Goal: Task Accomplishment & Management: Use online tool/utility

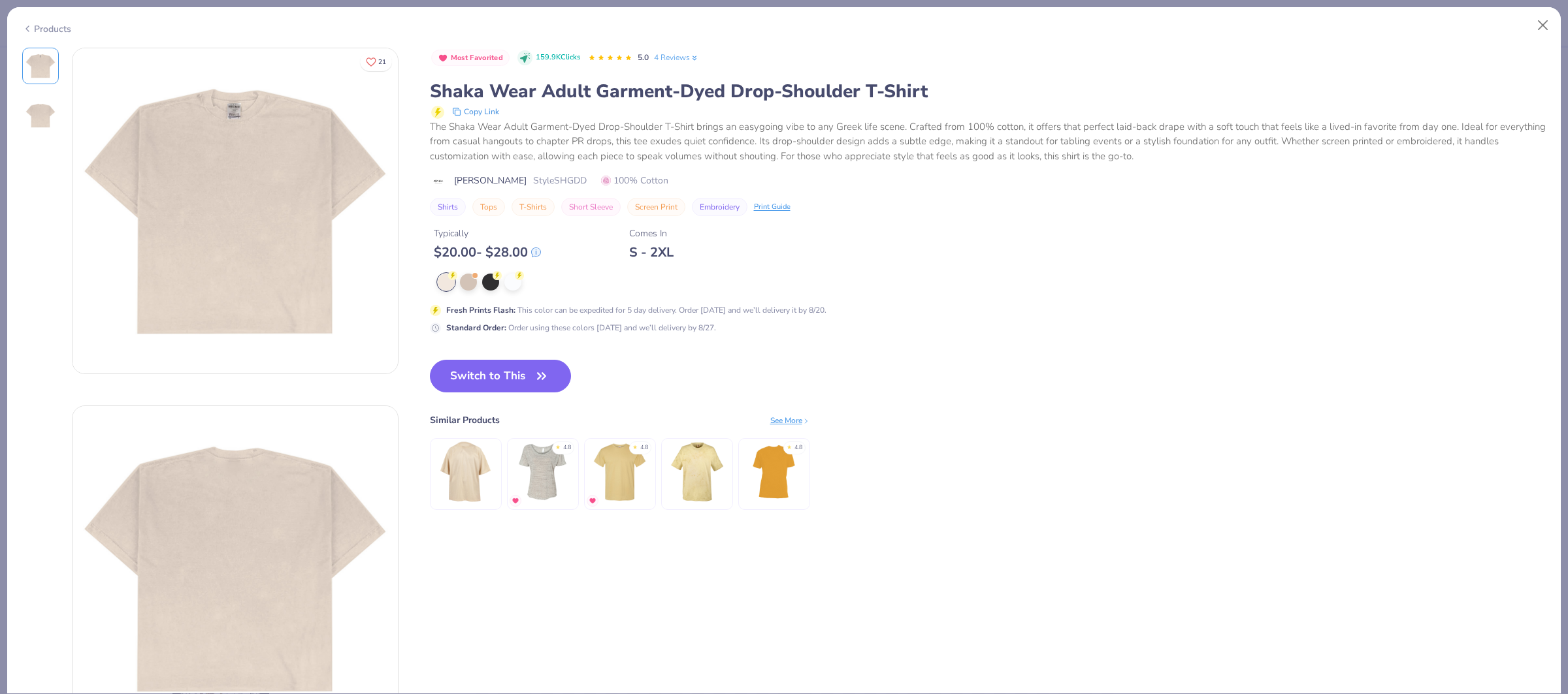
scroll to position [631, 0]
drag, startPoint x: 0, startPoint y: 0, endPoint x: 569, endPoint y: 181, distance: 597.1
click at [569, 181] on div "Shaka Wear Style SHGDD 100% Cotton" at bounding box center [988, 180] width 1117 height 14
copy div "Shaka Wear Style SHGDD"
click at [517, 381] on button "Switch to This" at bounding box center [501, 376] width 142 height 33
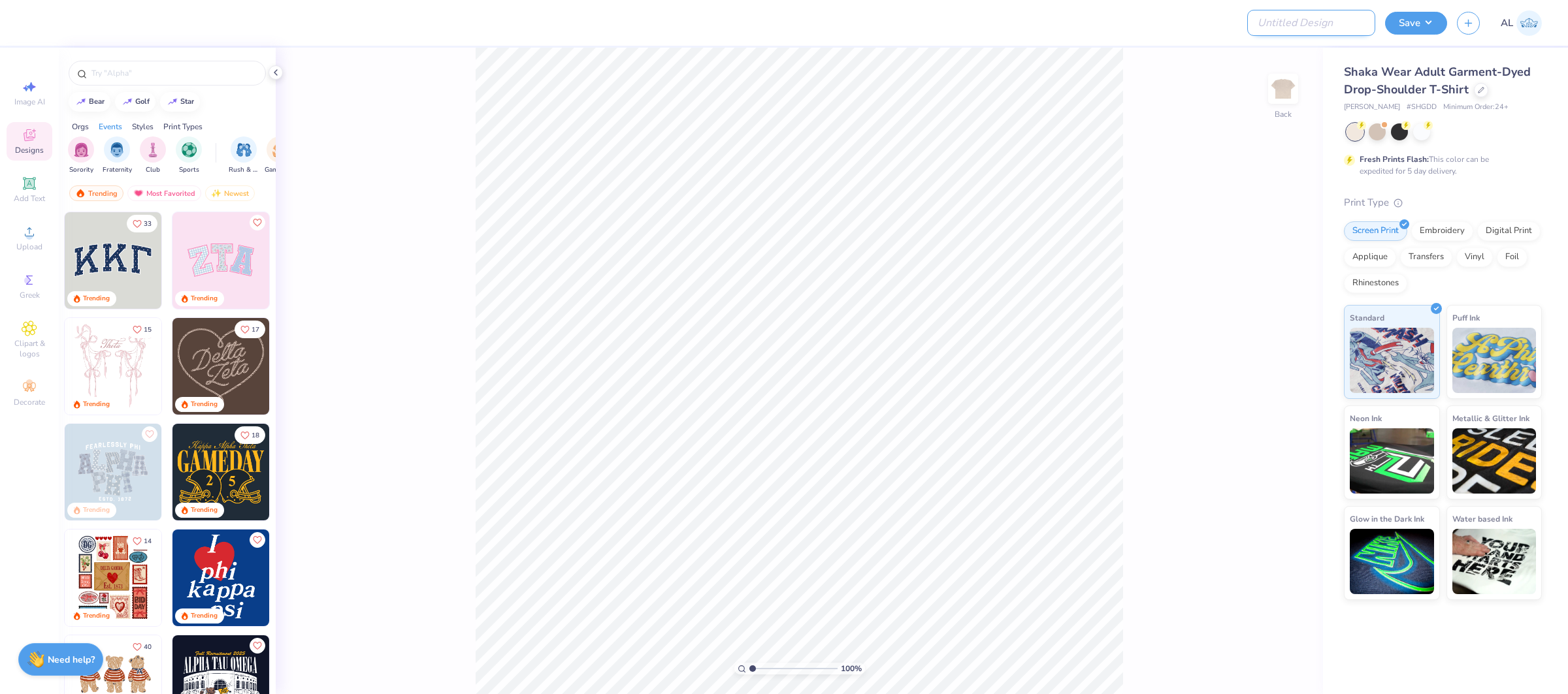
click at [1337, 21] on input "Design Title" at bounding box center [1311, 23] width 128 height 26
paste input "FPS239304"
type input "FPS239304"
click at [1394, 22] on button "Save" at bounding box center [1416, 21] width 62 height 23
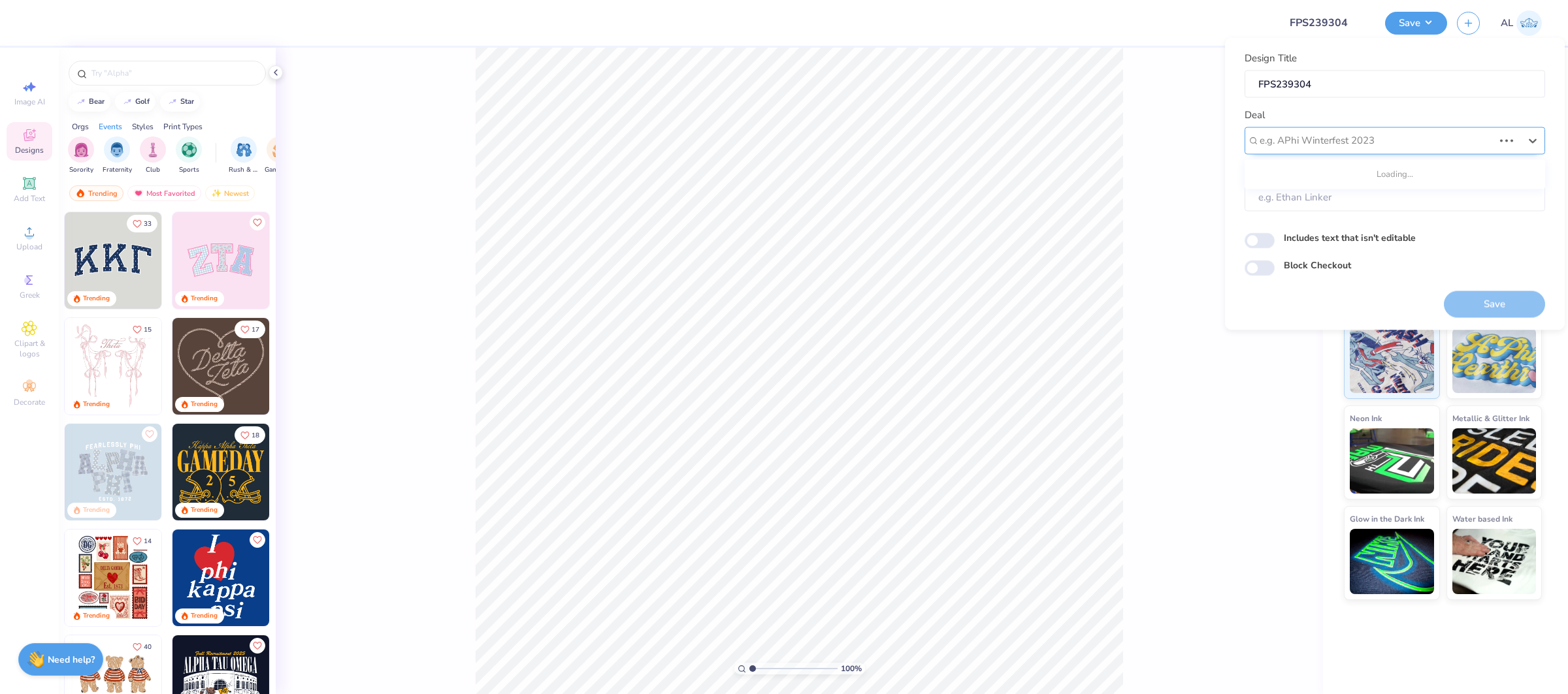
click at [1303, 135] on div at bounding box center [1377, 140] width 234 height 18
click at [1311, 140] on input "design too; galler" at bounding box center [1298, 140] width 78 height 15
drag, startPoint x: 1307, startPoint y: 140, endPoint x: 1336, endPoint y: 135, distance: 29.4
click at [1314, 139] on input "design too; galler" at bounding box center [1298, 140] width 78 height 15
type input "design tool galler"
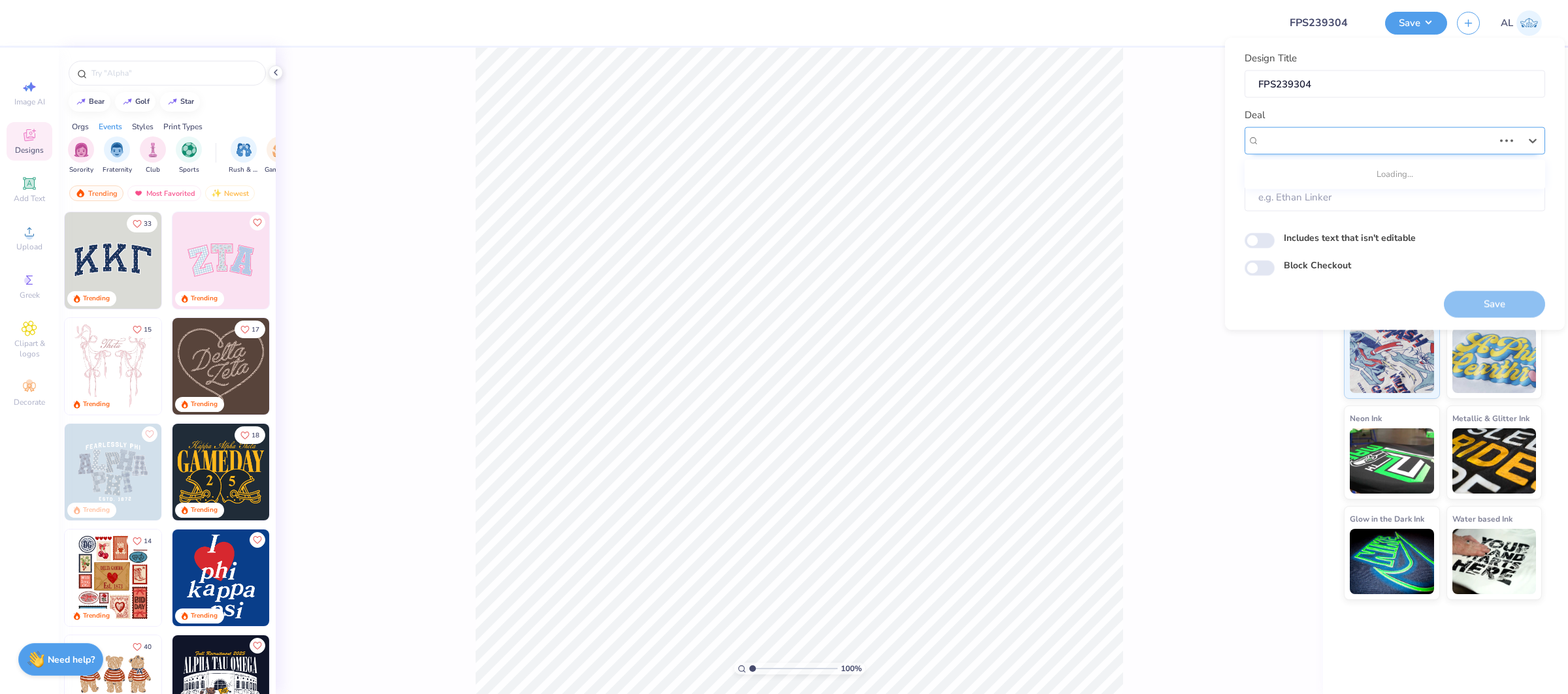
click at [1359, 134] on div at bounding box center [1377, 140] width 234 height 18
click at [1340, 165] on div "Design Tool Gallery" at bounding box center [1395, 175] width 290 height 22
type input "design tool gallery"
type input "Design Tool Gallery User"
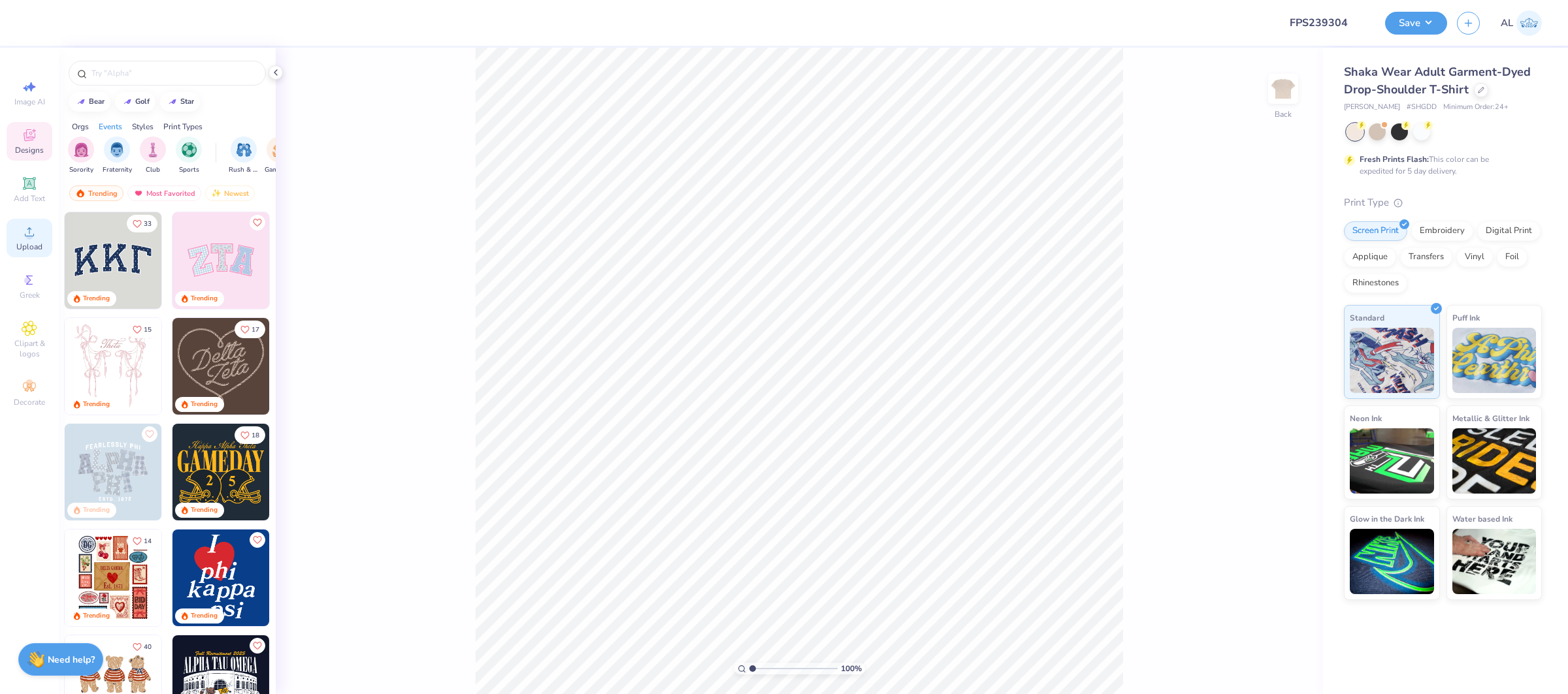
click at [45, 230] on div "Upload" at bounding box center [30, 238] width 46 height 39
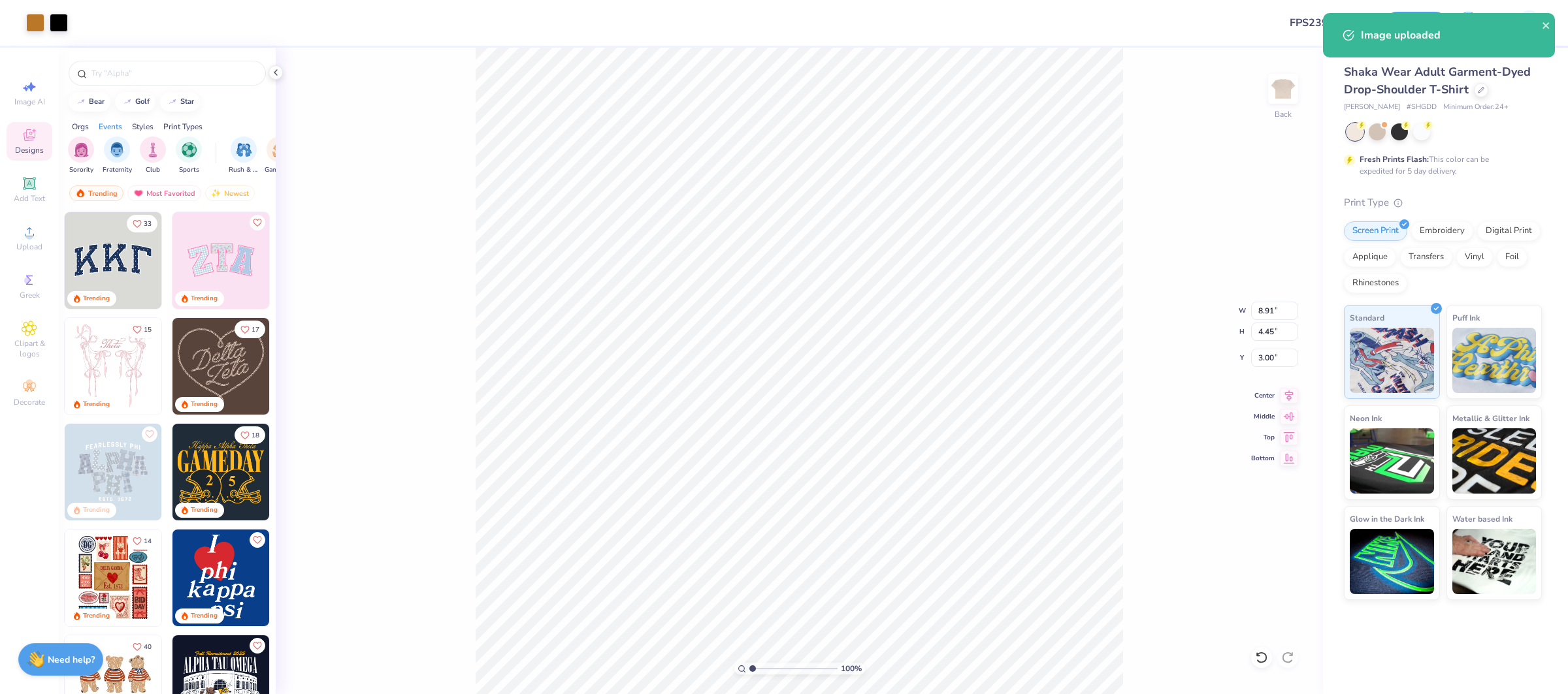
type input "3.00"
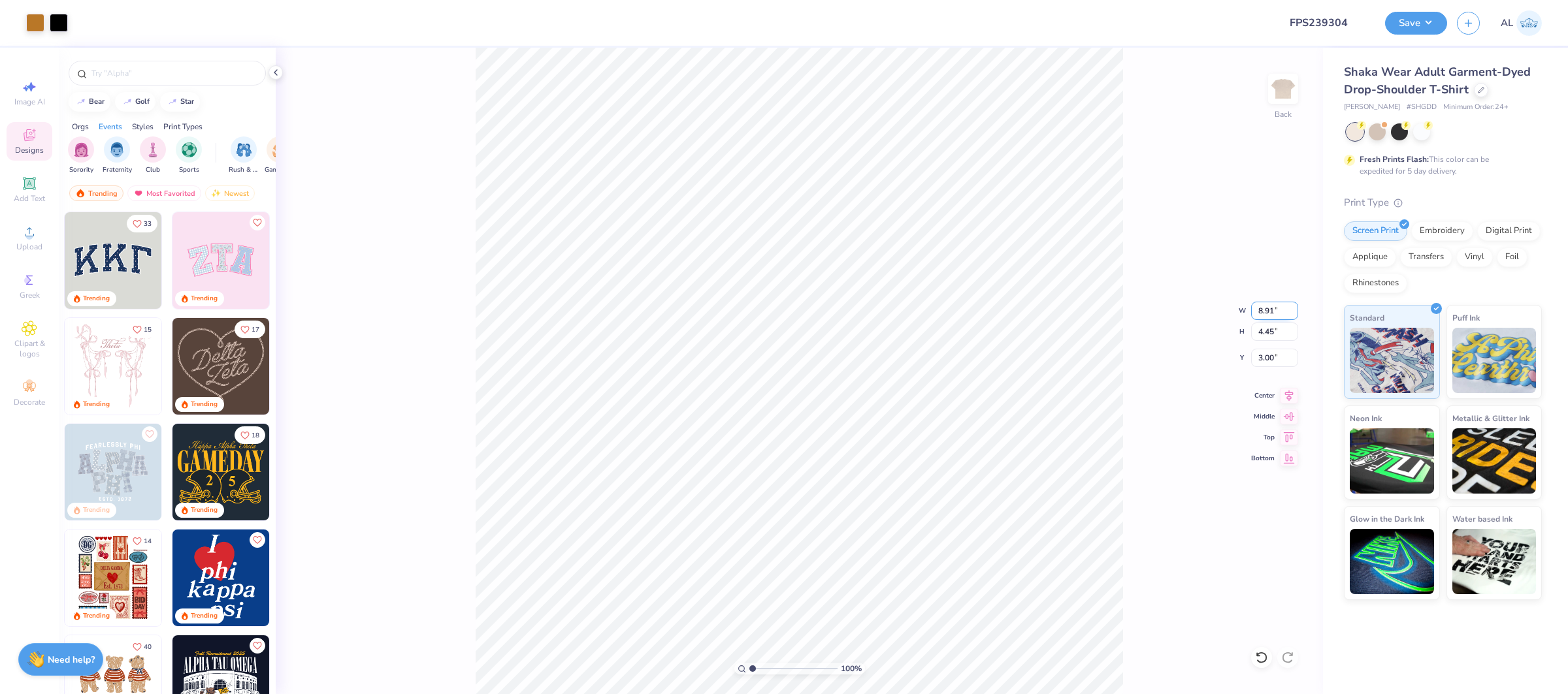
click at [1268, 311] on input "8.91" at bounding box center [1275, 311] width 47 height 18
type input "9.00"
type input "4.50"
type input "2.98"
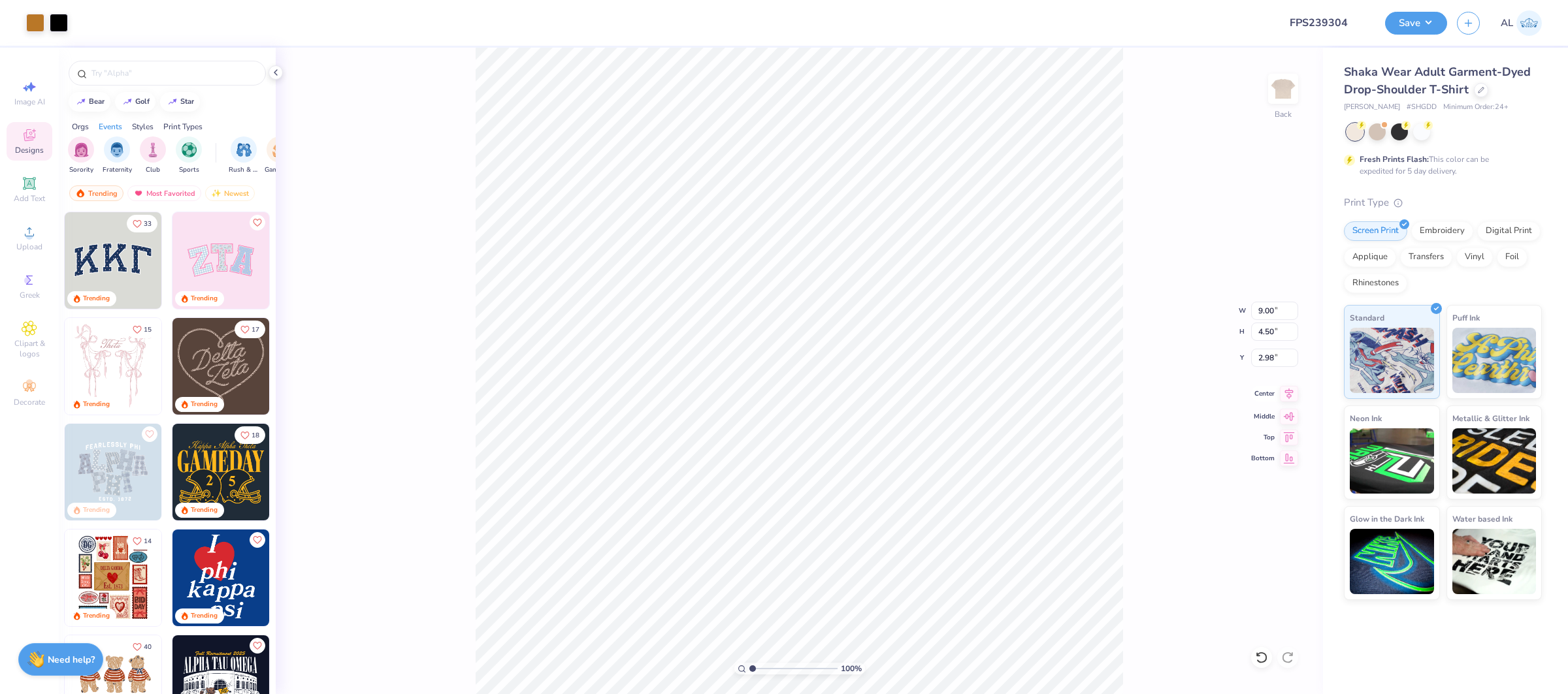
click at [1297, 395] on icon at bounding box center [1289, 394] width 18 height 16
click at [38, 241] on div "Upload" at bounding box center [30, 238] width 46 height 39
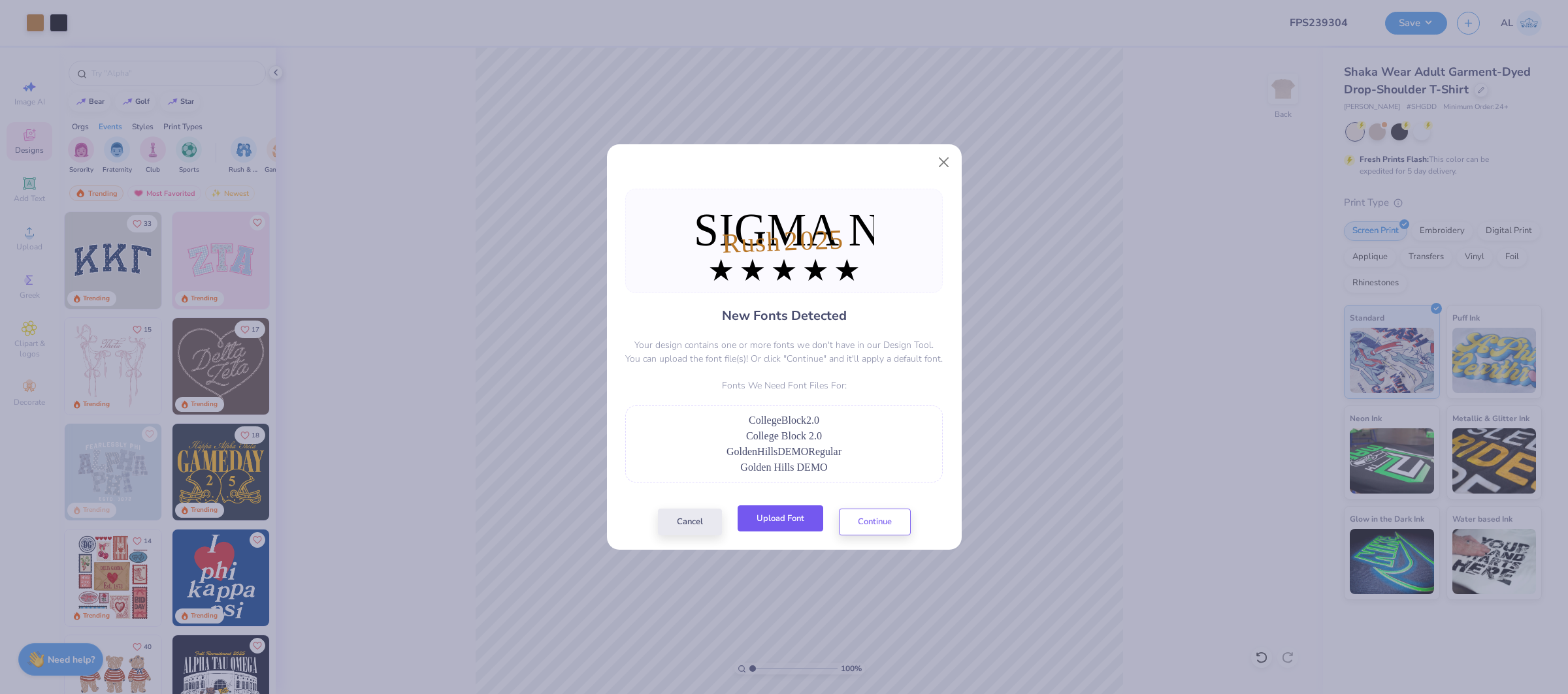
click at [756, 513] on button "Upload Font" at bounding box center [780, 518] width 86 height 27
click at [786, 513] on button "Upload Font" at bounding box center [780, 518] width 86 height 27
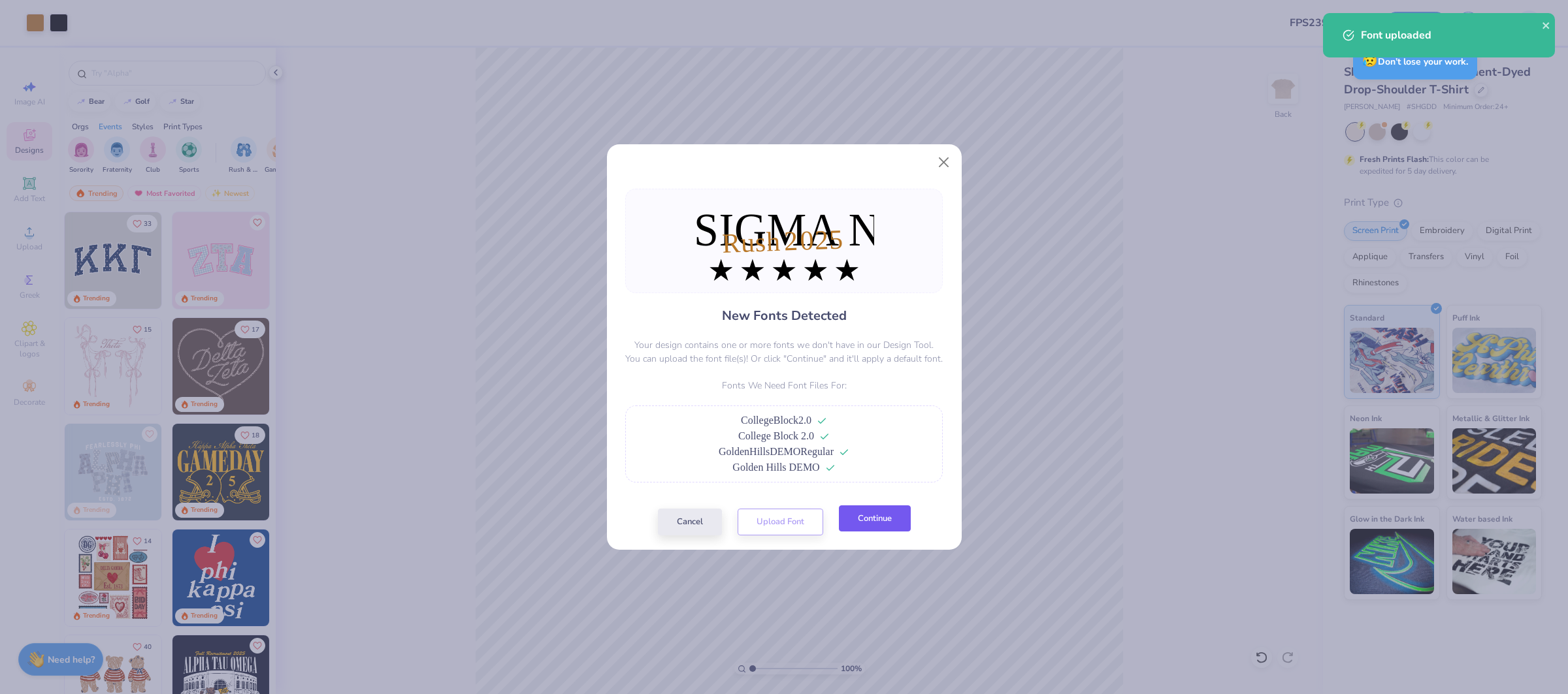
click at [889, 513] on button "Continue" at bounding box center [875, 518] width 72 height 27
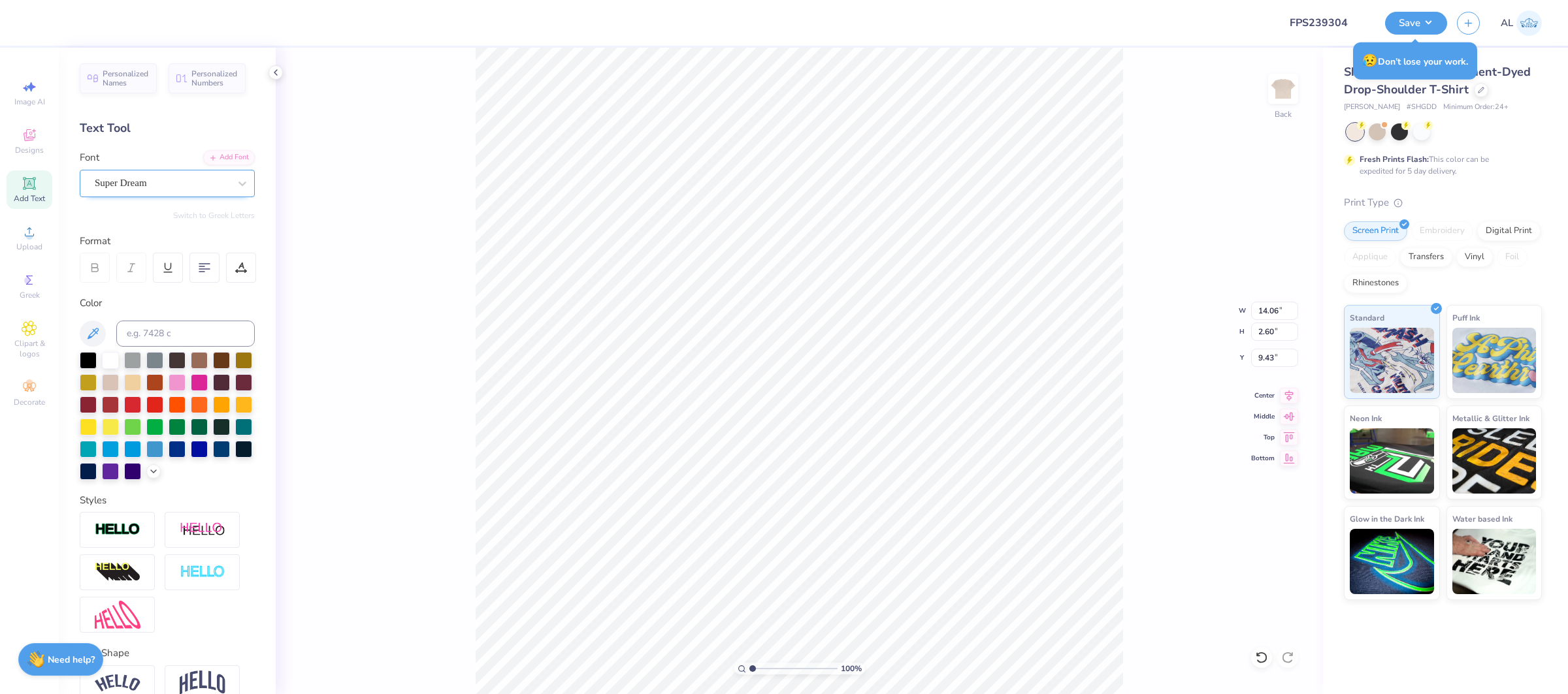
click at [121, 193] on div "Super Dream" at bounding box center [167, 183] width 175 height 28
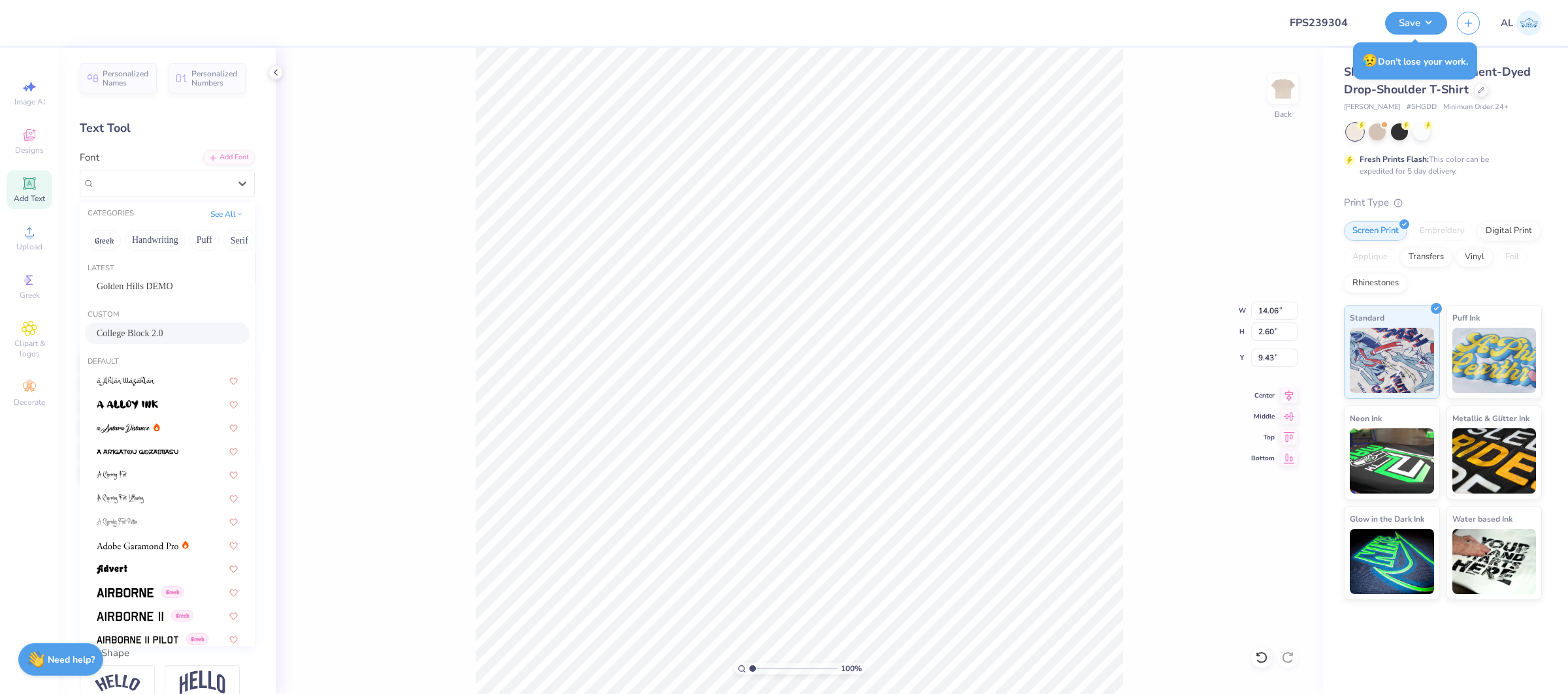
click at [152, 322] on div "College Block 2.0" at bounding box center [167, 333] width 165 height 22
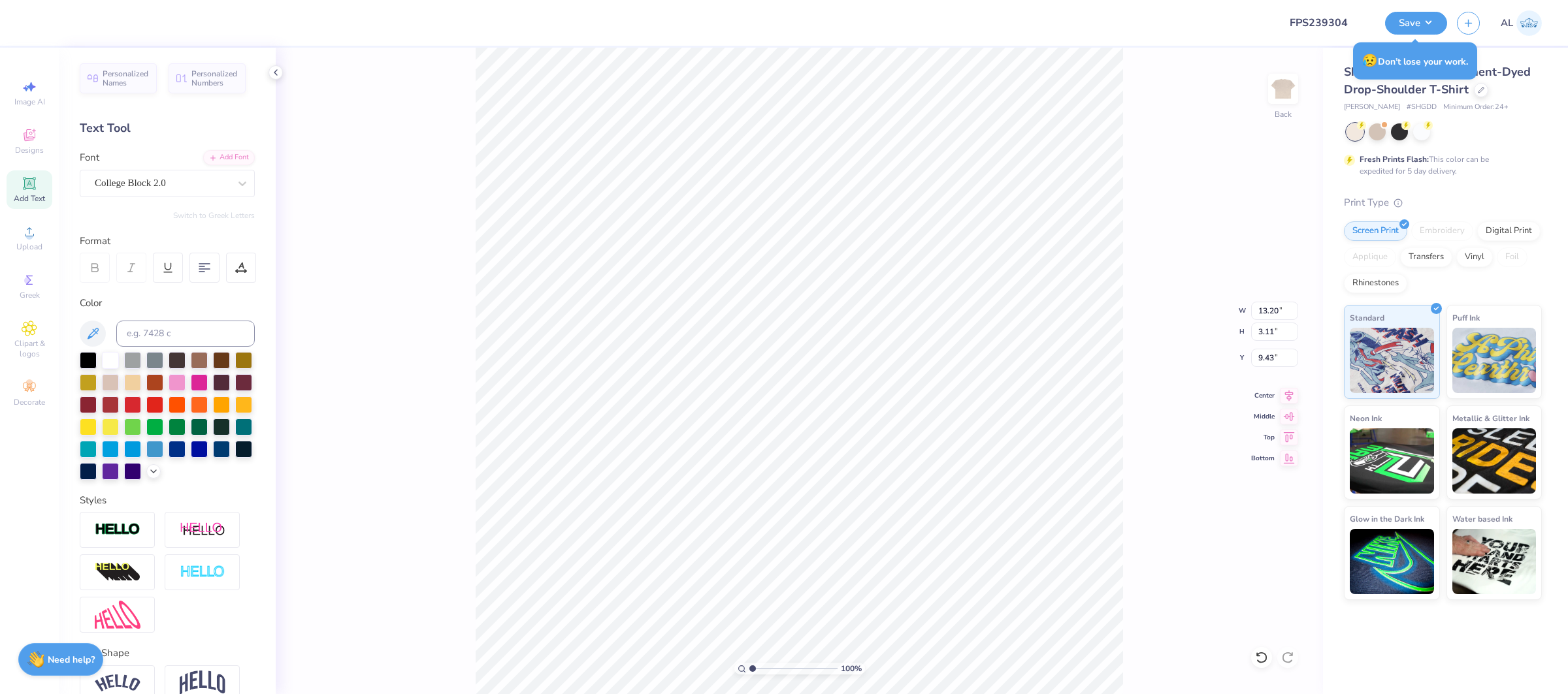
type input "13.20"
type input "3.11"
click at [166, 191] on div at bounding box center [161, 183] width 134 height 18
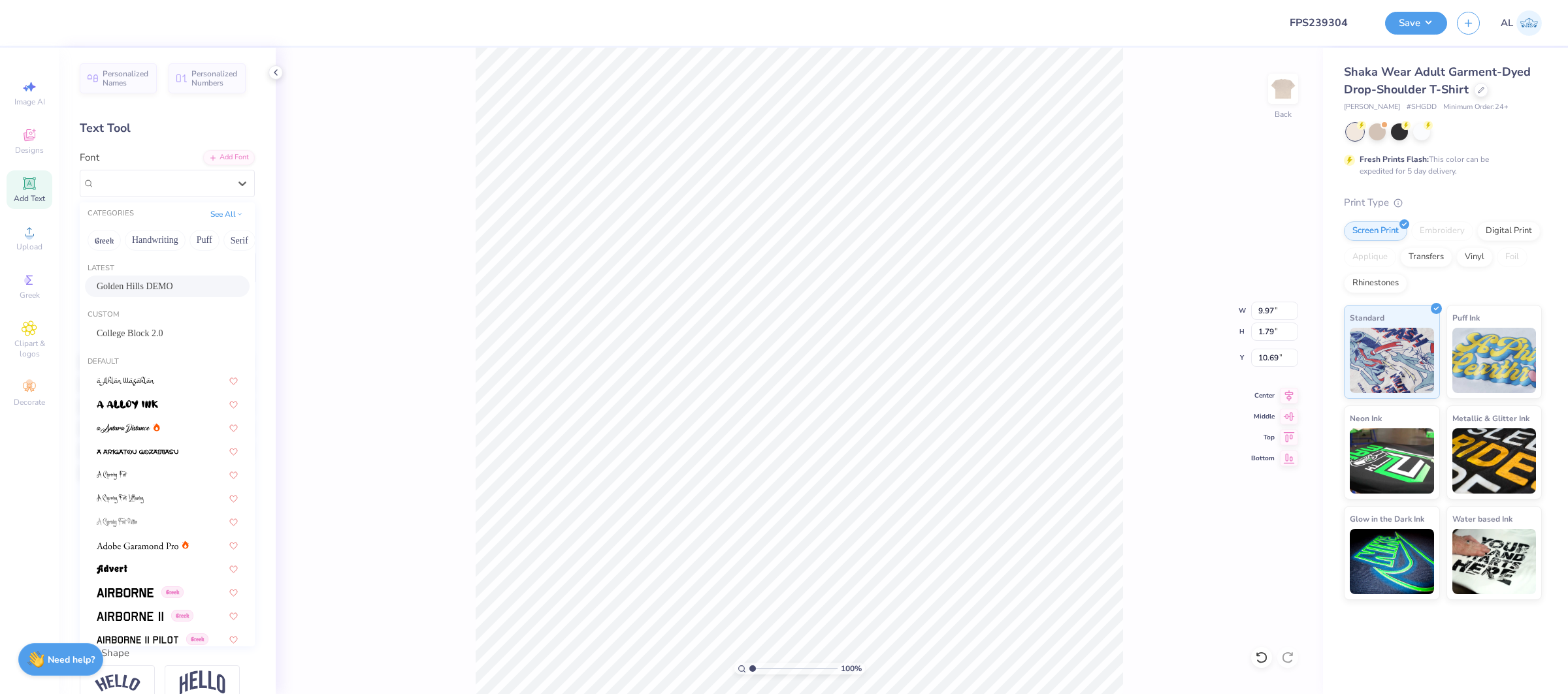
click at [167, 293] on span "Golden Hills DEMO" at bounding box center [134, 286] width 77 height 14
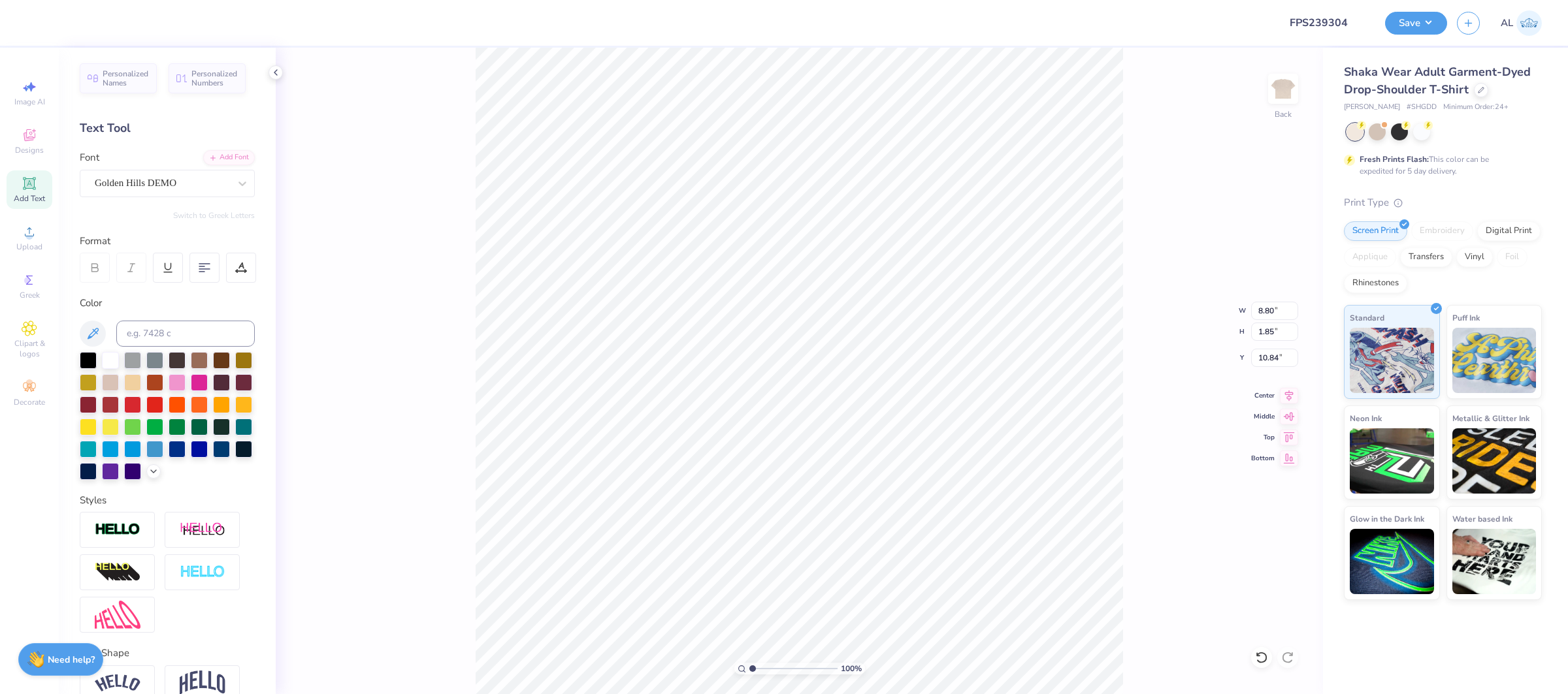
type input "8.80"
type input "1.85"
type input "10.84"
click at [124, 516] on div at bounding box center [117, 530] width 75 height 36
type input "13.21"
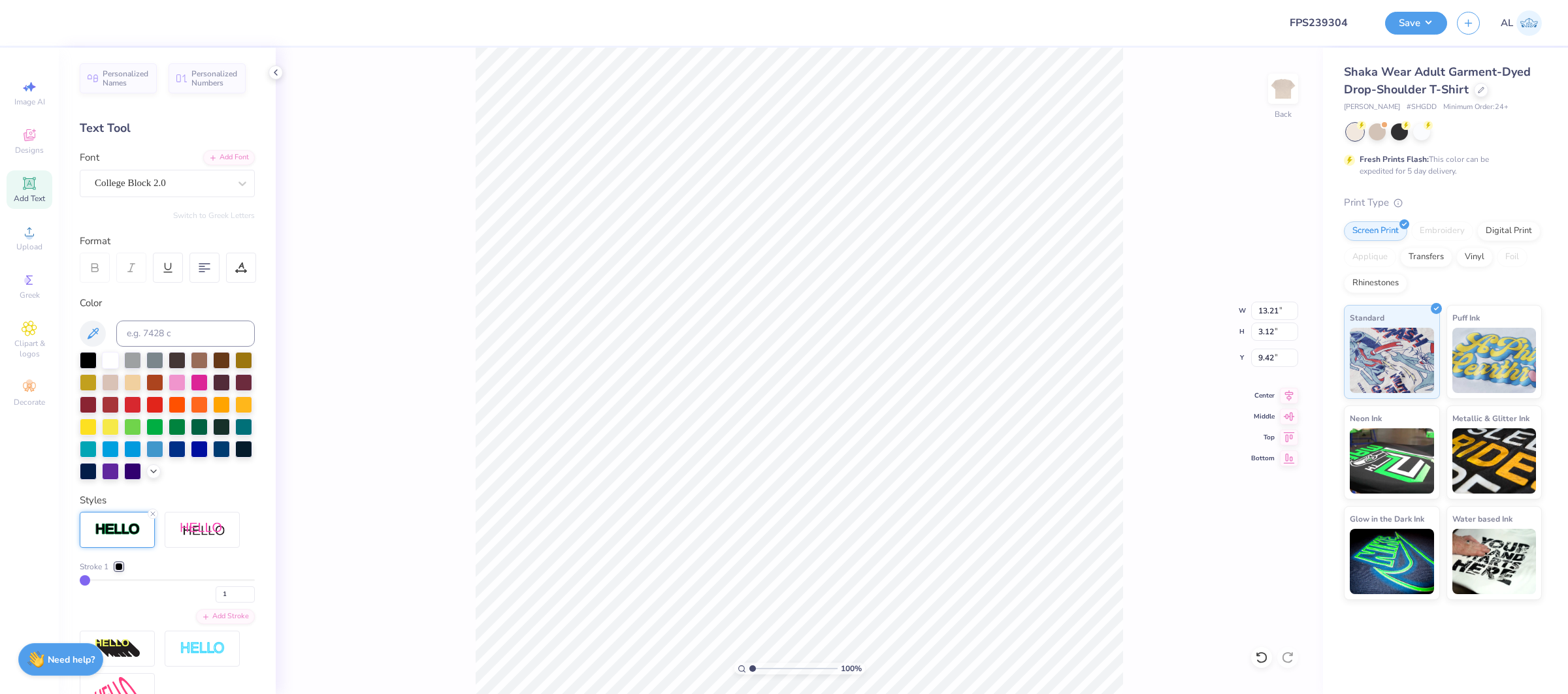
type input "3.12"
type input "9.42"
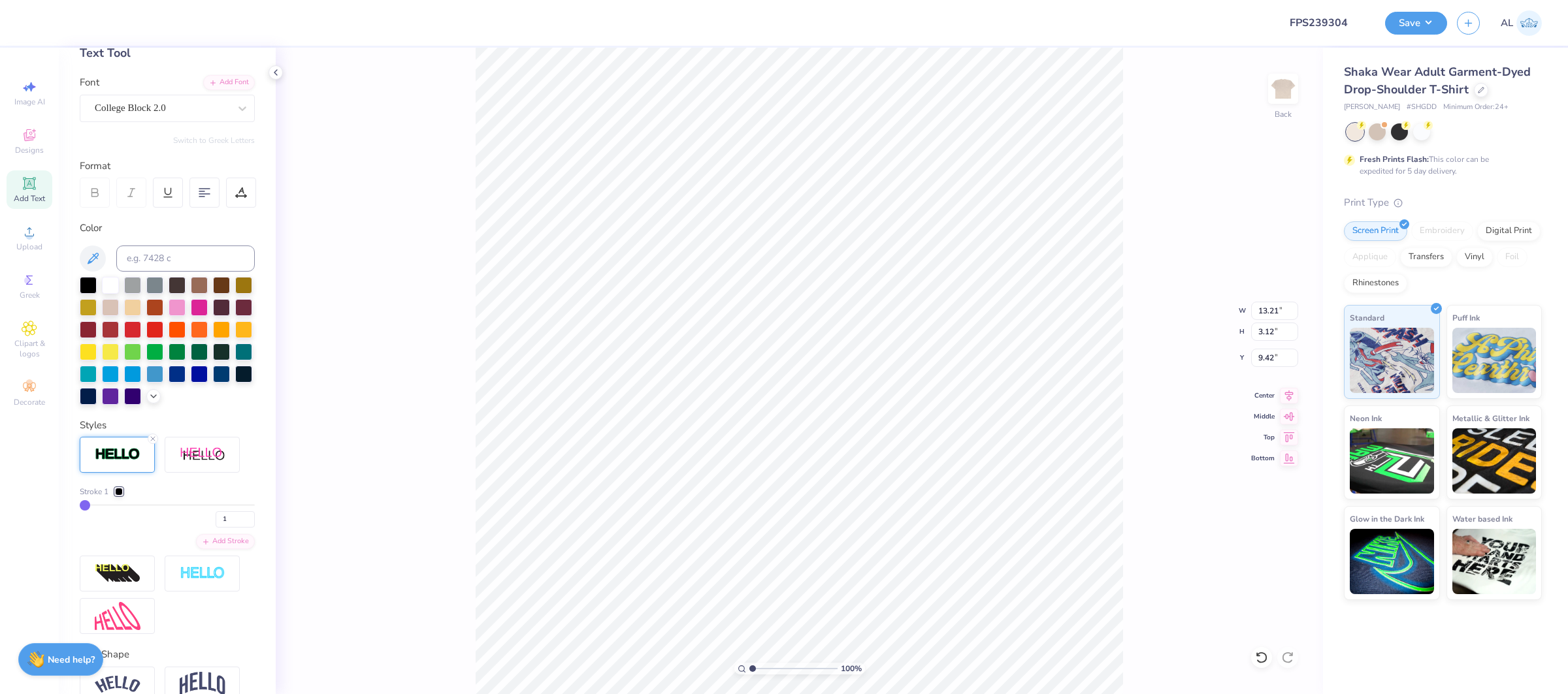
scroll to position [141, 0]
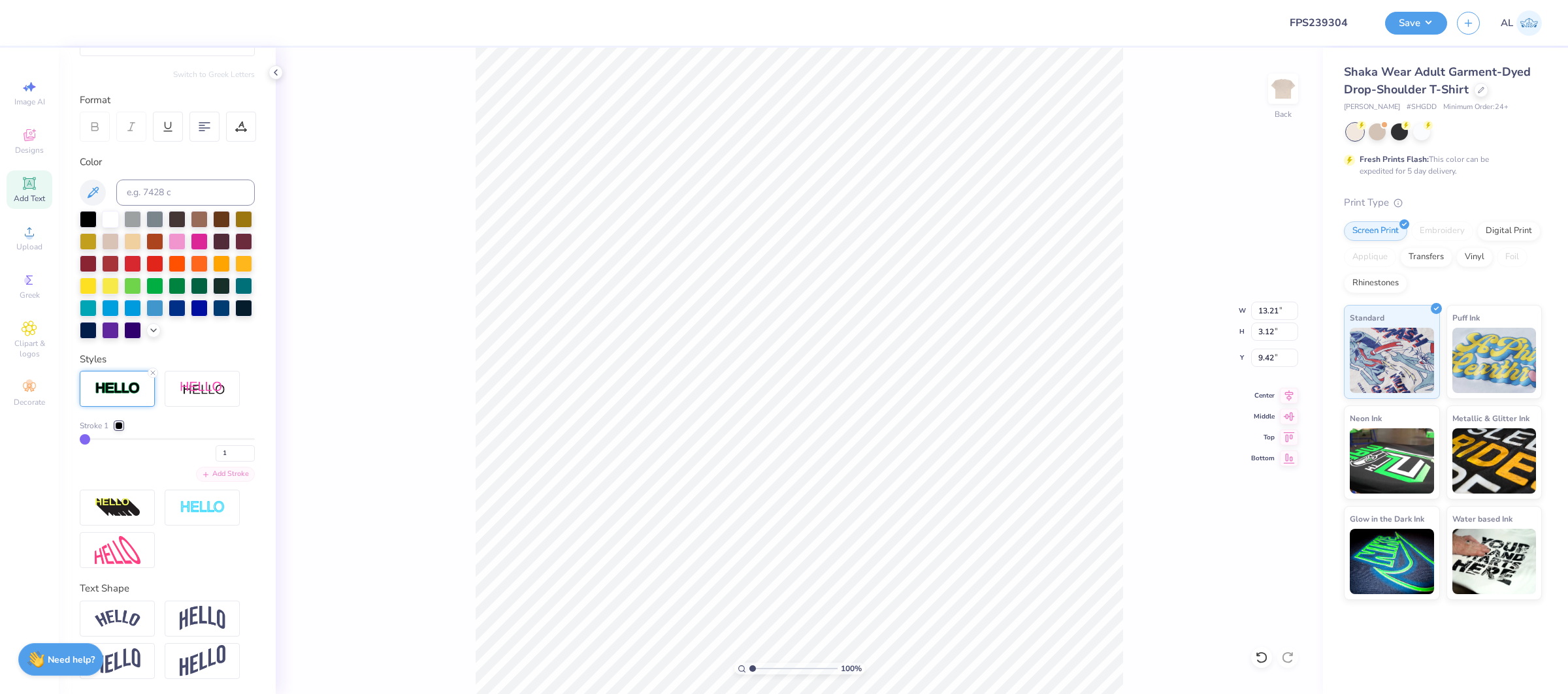
click at [211, 473] on div "Add Stroke" at bounding box center [226, 474] width 59 height 15
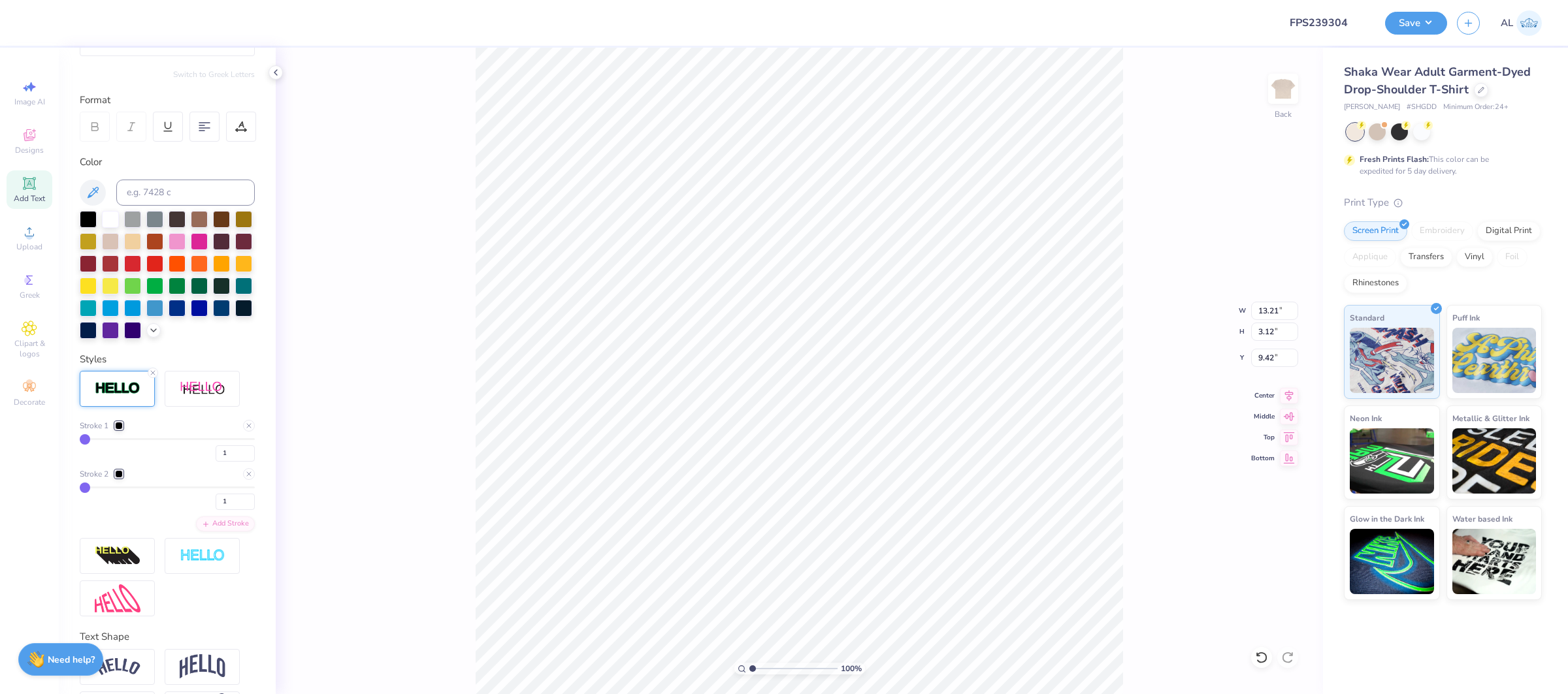
click at [120, 427] on div at bounding box center [119, 426] width 8 height 8
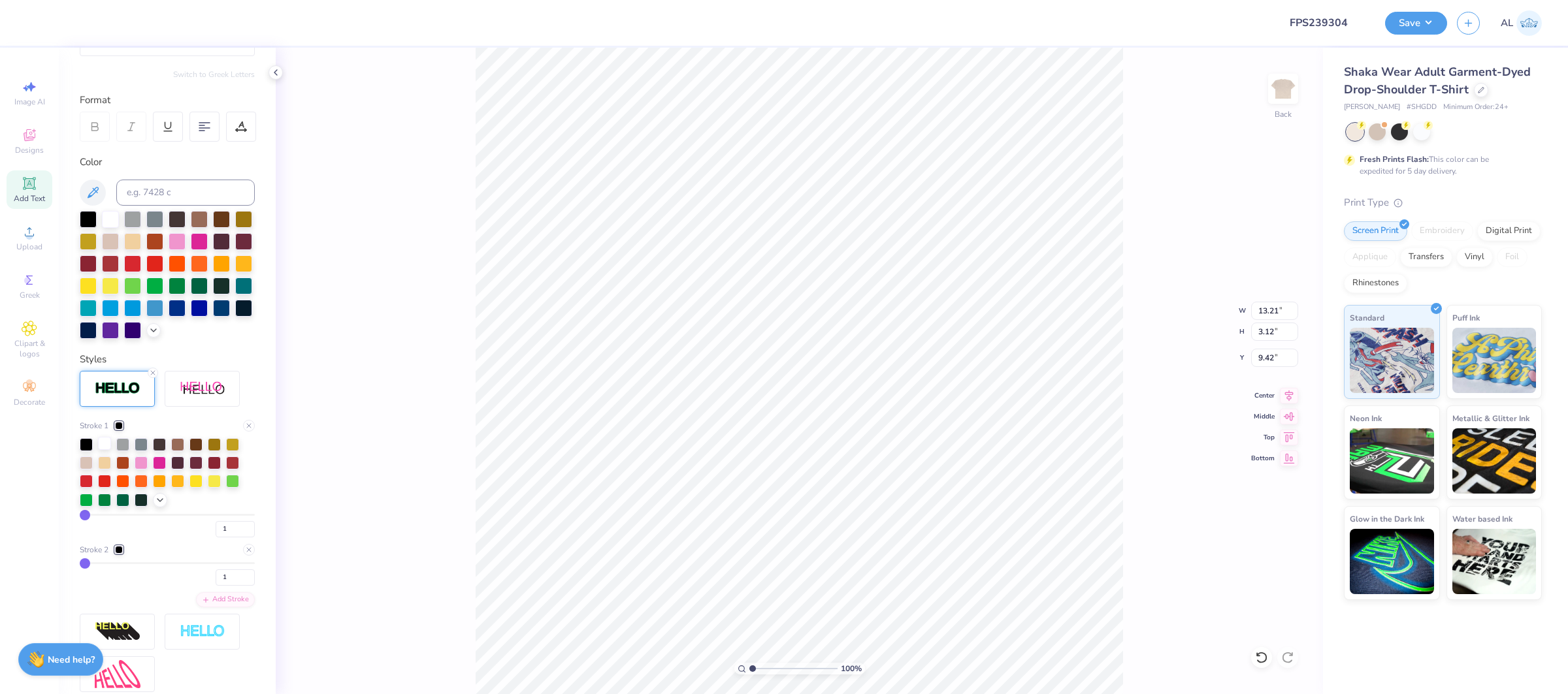
click at [106, 447] on div at bounding box center [104, 444] width 13 height 13
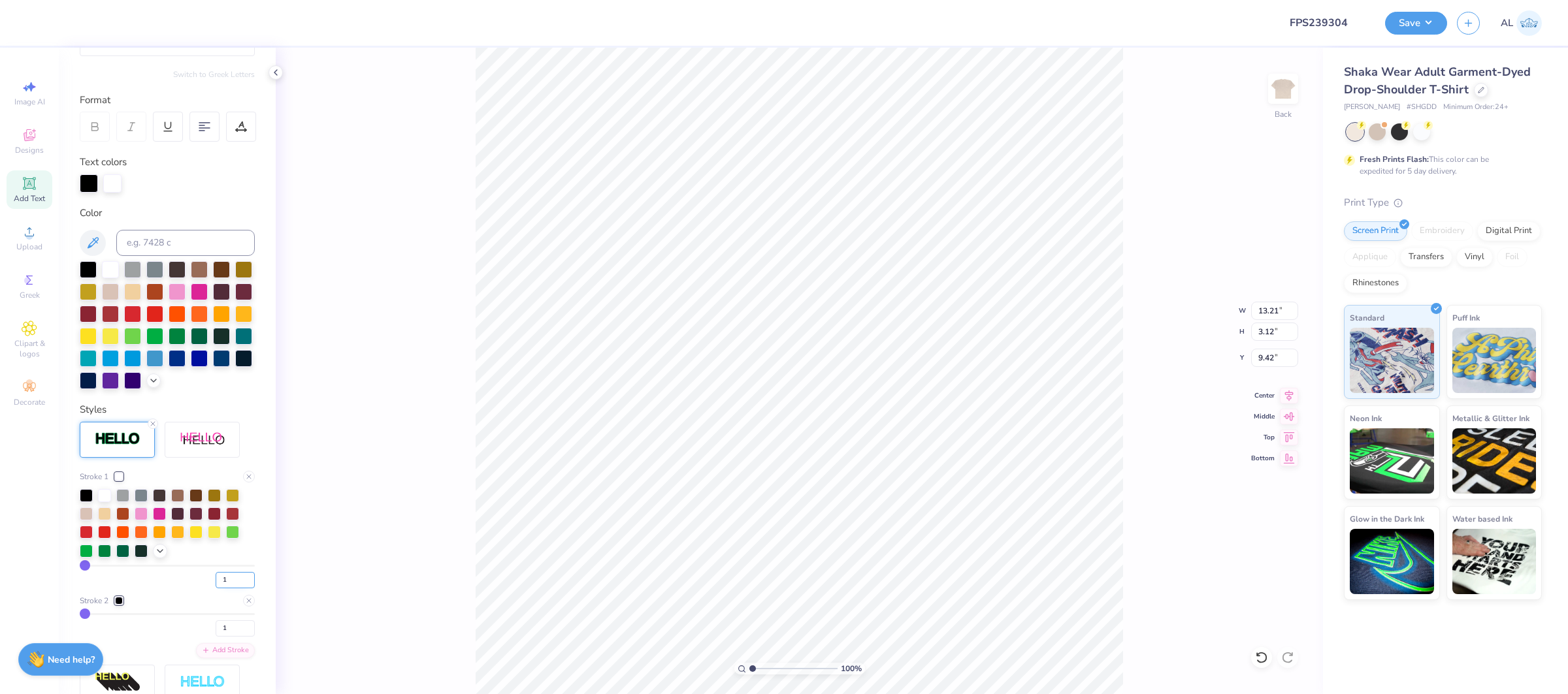
click at [233, 577] on input "1" at bounding box center [235, 580] width 39 height 16
type input "3"
type input "13.24"
type input "3.15"
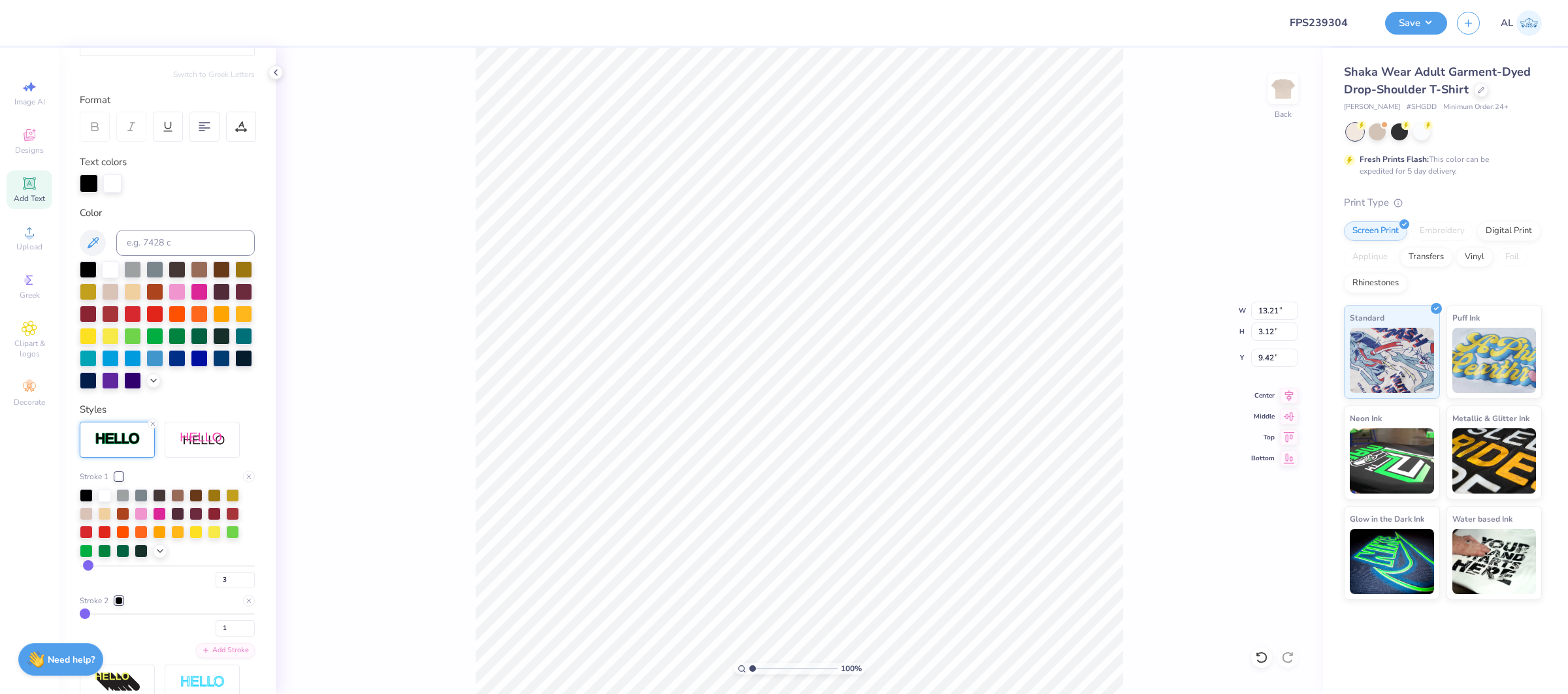
type input "9.41"
click at [233, 627] on input "1" at bounding box center [235, 628] width 39 height 16
type input "11"
type input "13.36"
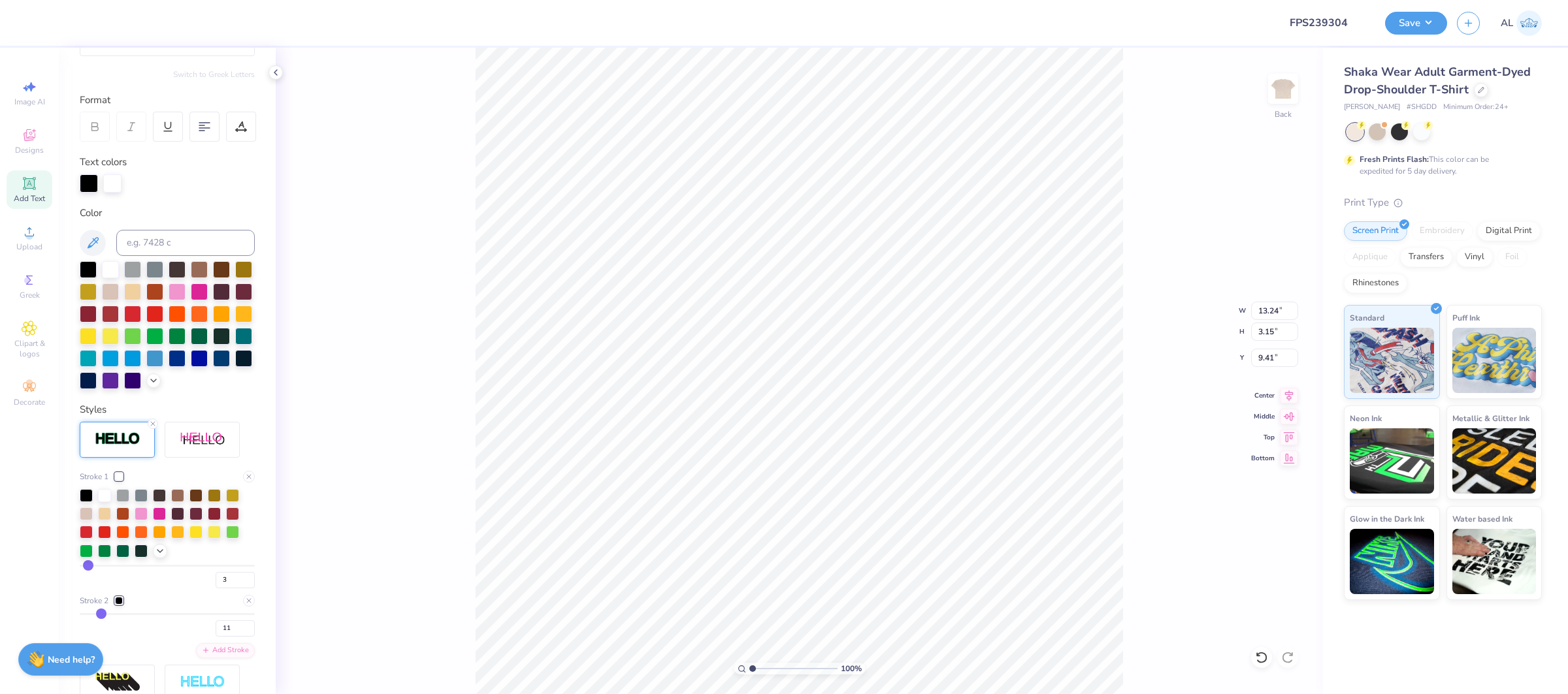
type input "3.28"
type input "9.35"
click at [28, 185] on icon at bounding box center [29, 183] width 12 height 12
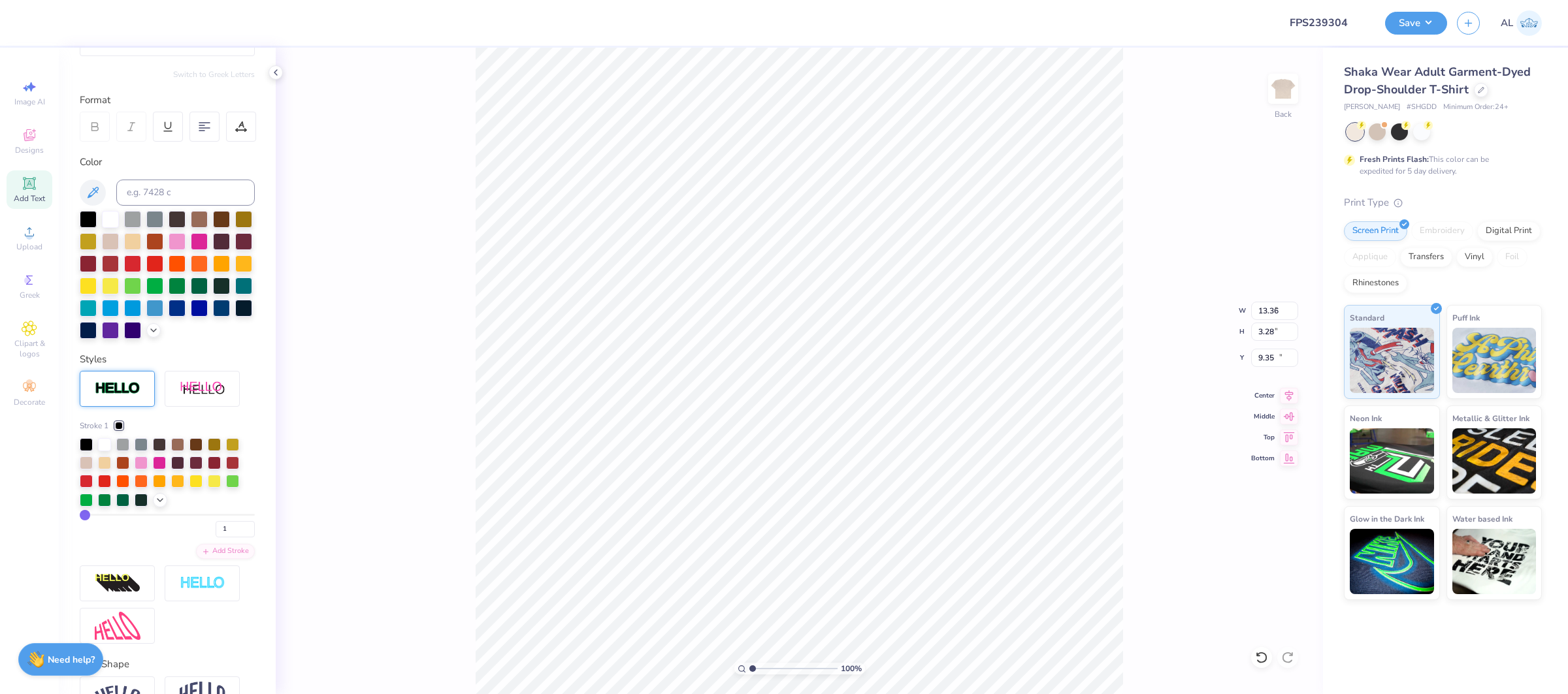
type input "6.81"
type input "1.97"
type input "11.01"
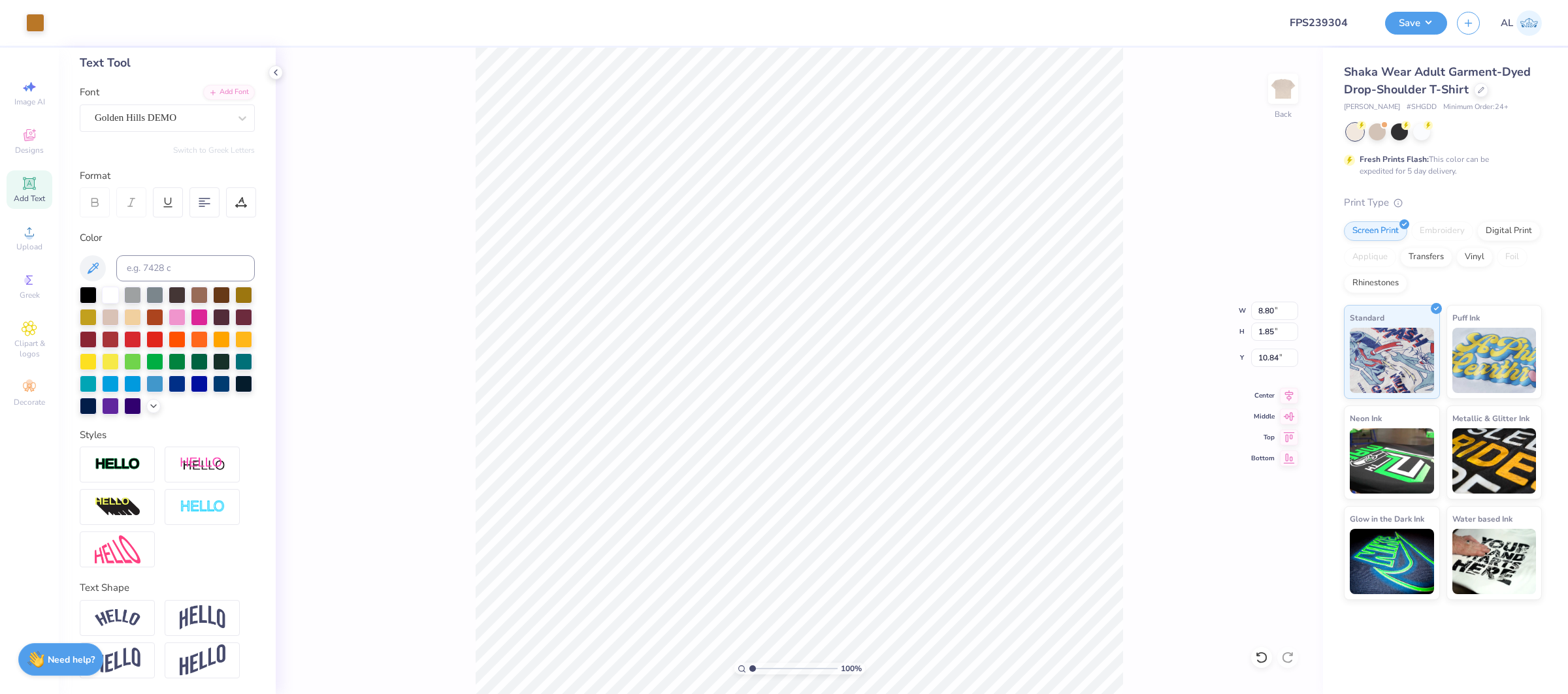
scroll to position [64, 0]
click at [135, 456] on div at bounding box center [117, 466] width 75 height 36
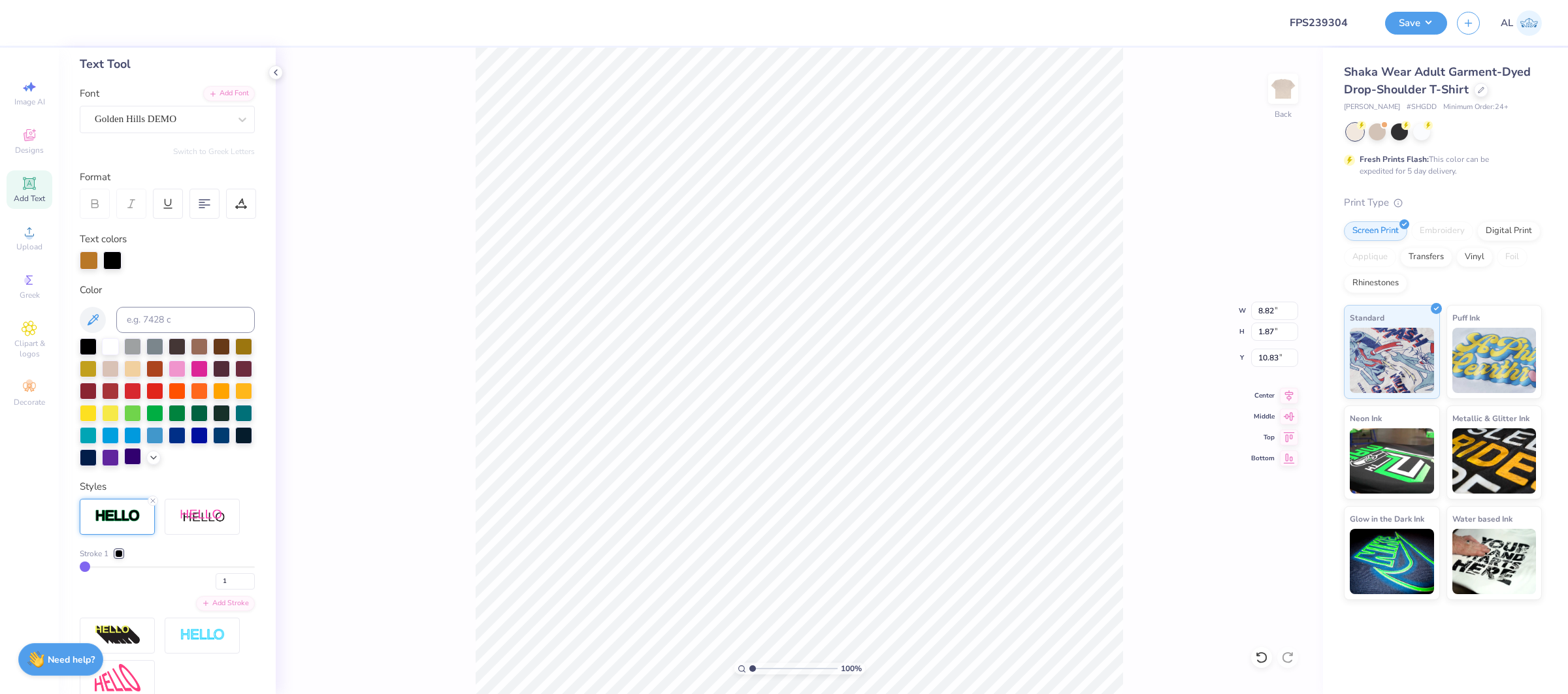
type input "8.82"
type input "1.87"
type input "10.83"
drag, startPoint x: 230, startPoint y: 574, endPoint x: 197, endPoint y: 577, distance: 33.1
click at [197, 577] on div "1" at bounding box center [167, 578] width 175 height 24
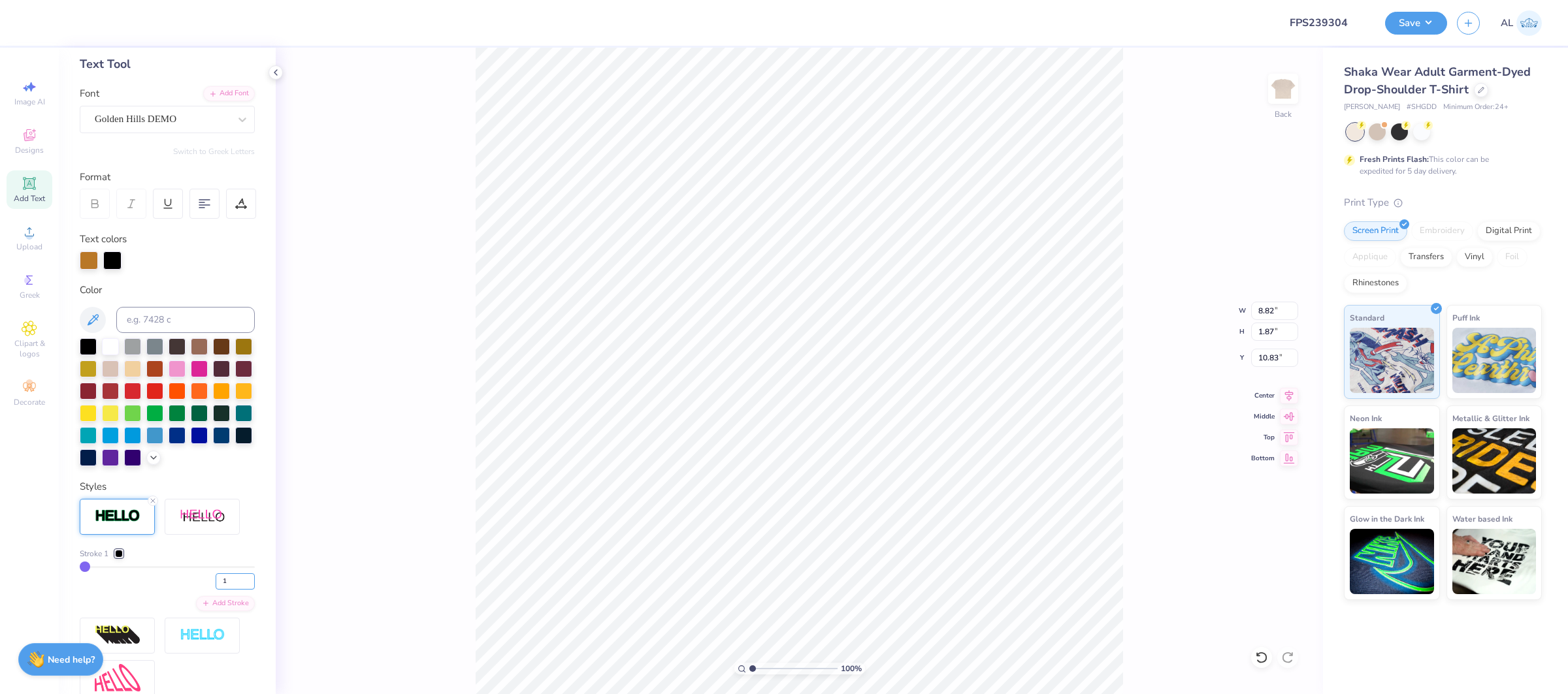
drag, startPoint x: 231, startPoint y: 579, endPoint x: 199, endPoint y: 579, distance: 32.0
click at [199, 579] on div "1" at bounding box center [167, 578] width 175 height 24
type input "3"
type input "8.85"
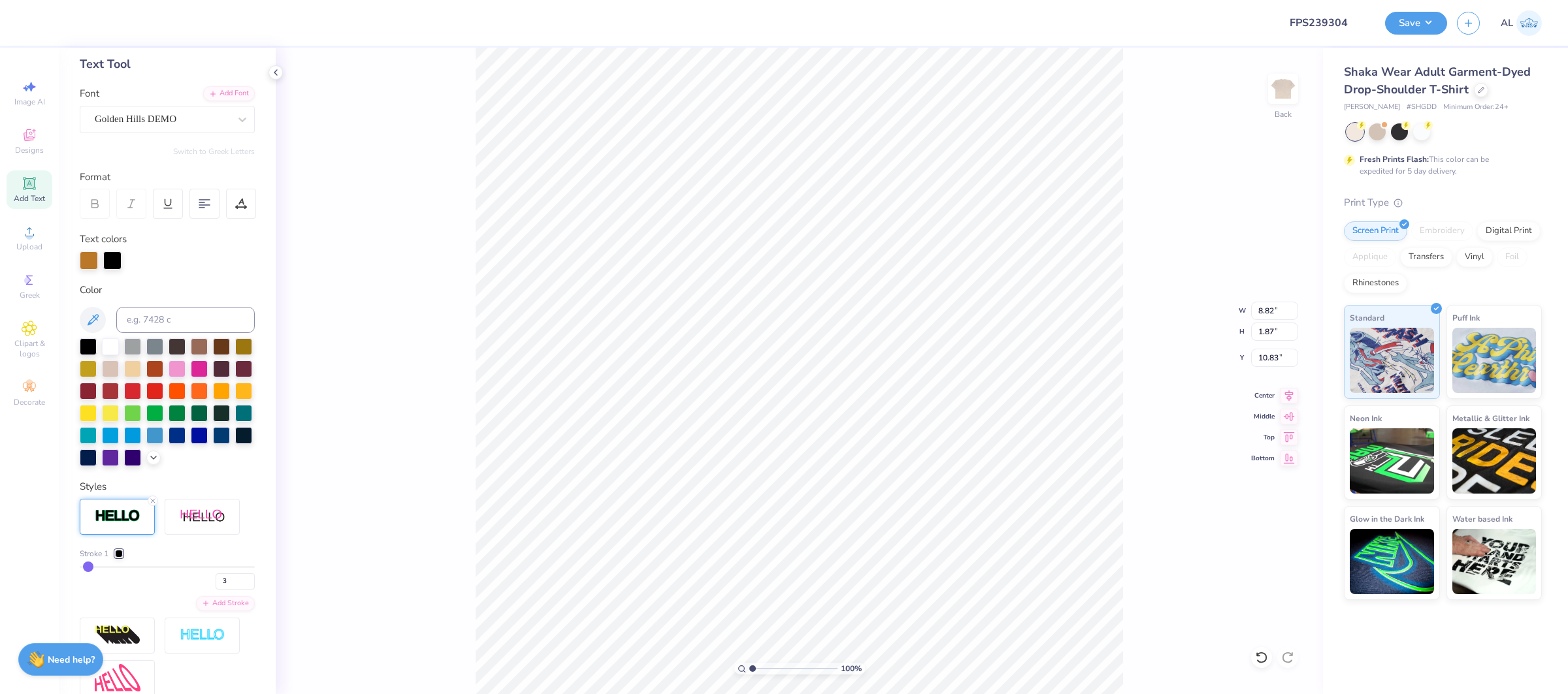
type input "1.90"
type input "10.81"
click at [1265, 311] on input "13.36" at bounding box center [1275, 311] width 47 height 18
type input "9.00"
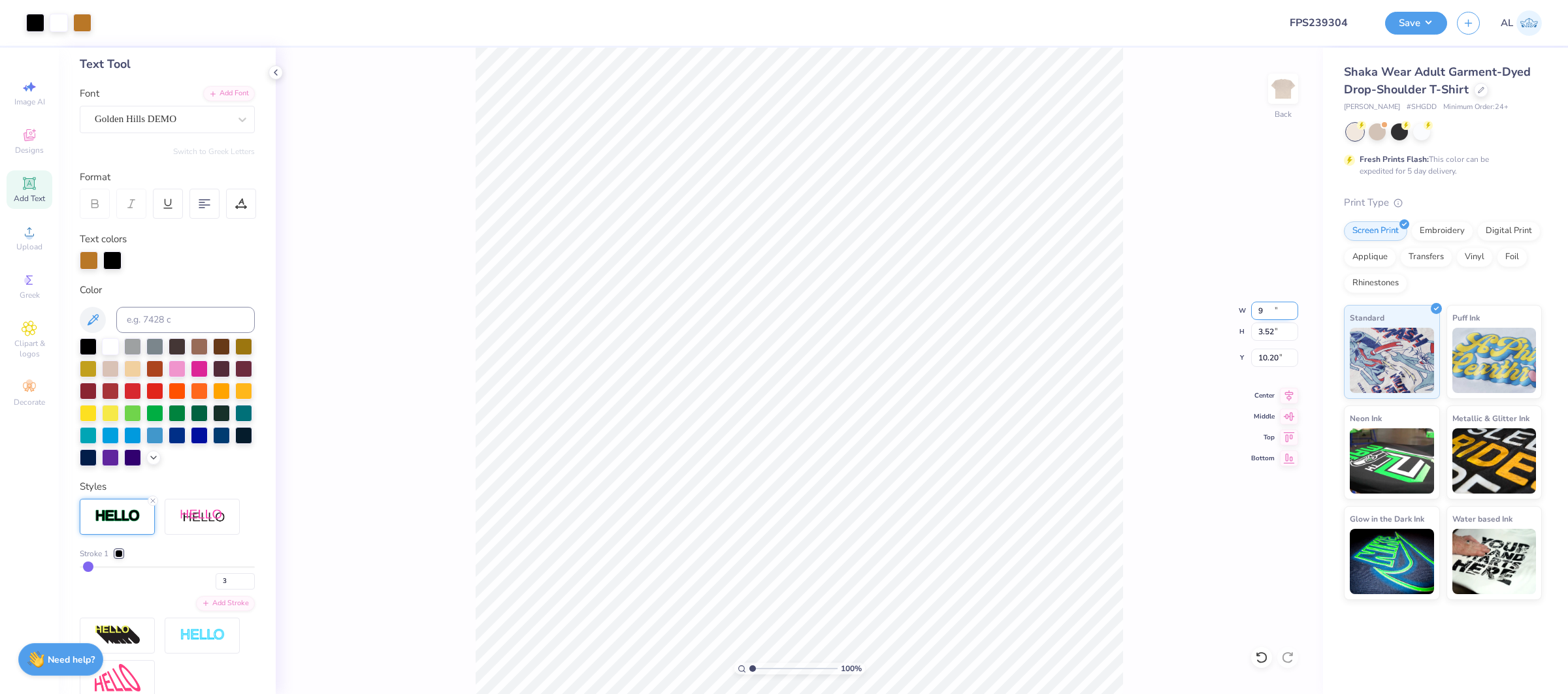
type input "3.52"
type input "4.76"
click at [789, 669] on input "range" at bounding box center [794, 668] width 89 height 12
drag, startPoint x: 785, startPoint y: 668, endPoint x: 763, endPoint y: 666, distance: 22.1
type input "2.19"
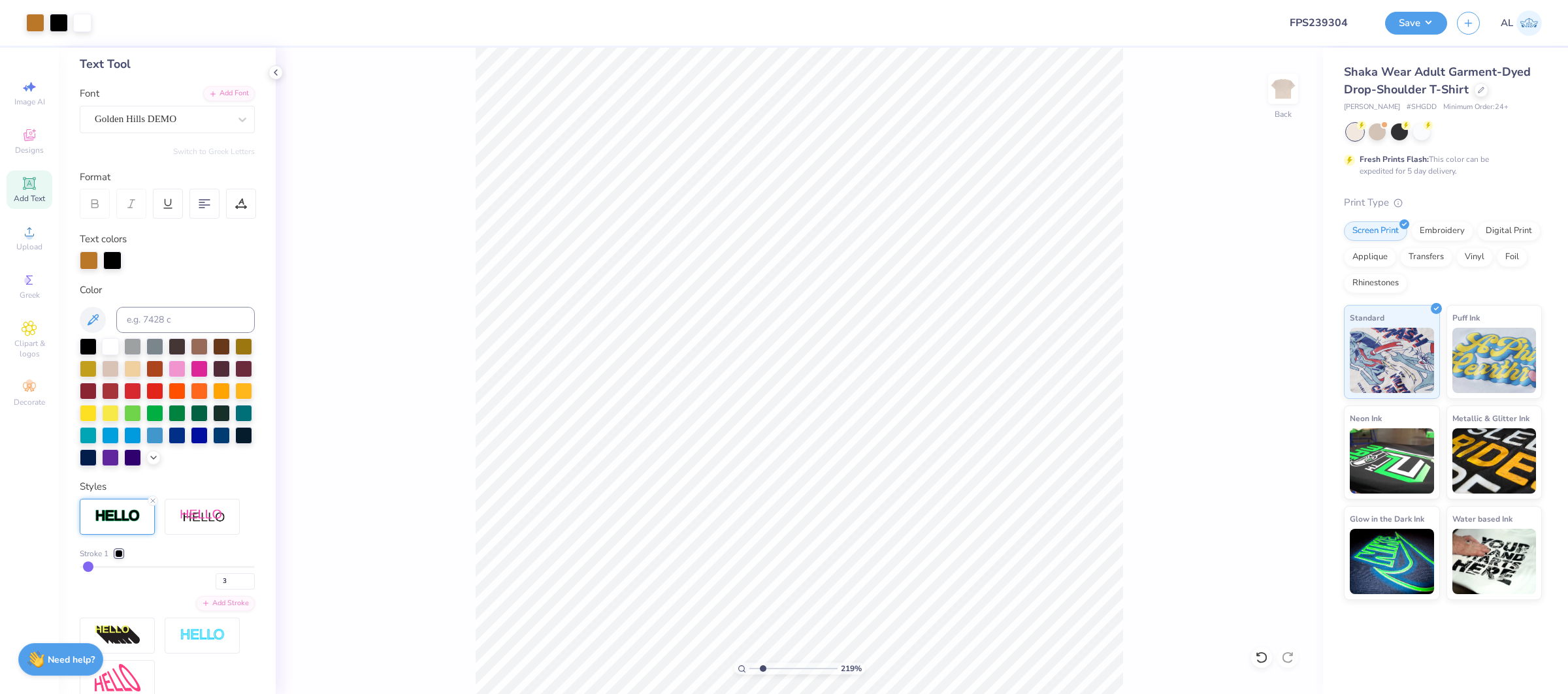
click at [763, 666] on input "range" at bounding box center [794, 668] width 89 height 12
click at [84, 20] on div at bounding box center [83, 22] width 18 height 18
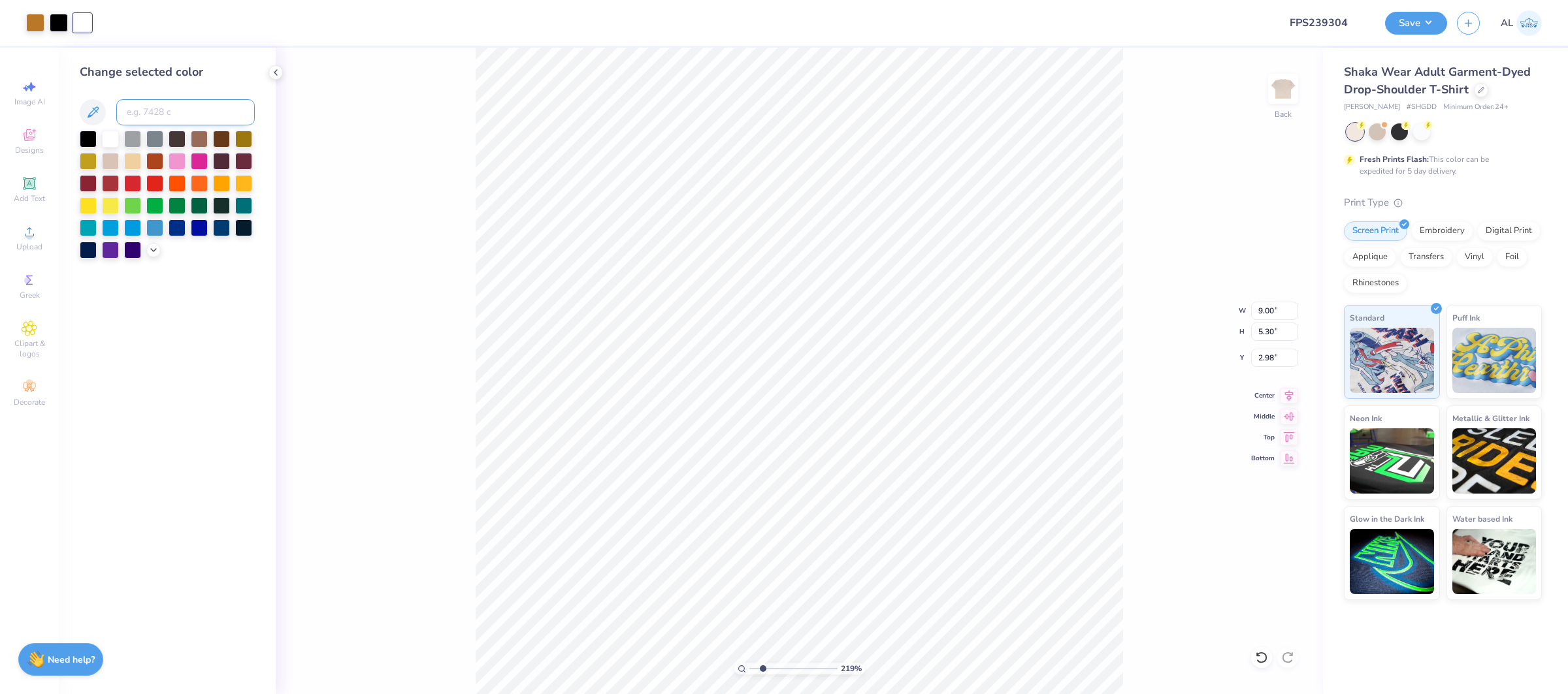
click at [141, 106] on input at bounding box center [185, 112] width 138 height 26
type input "7632"
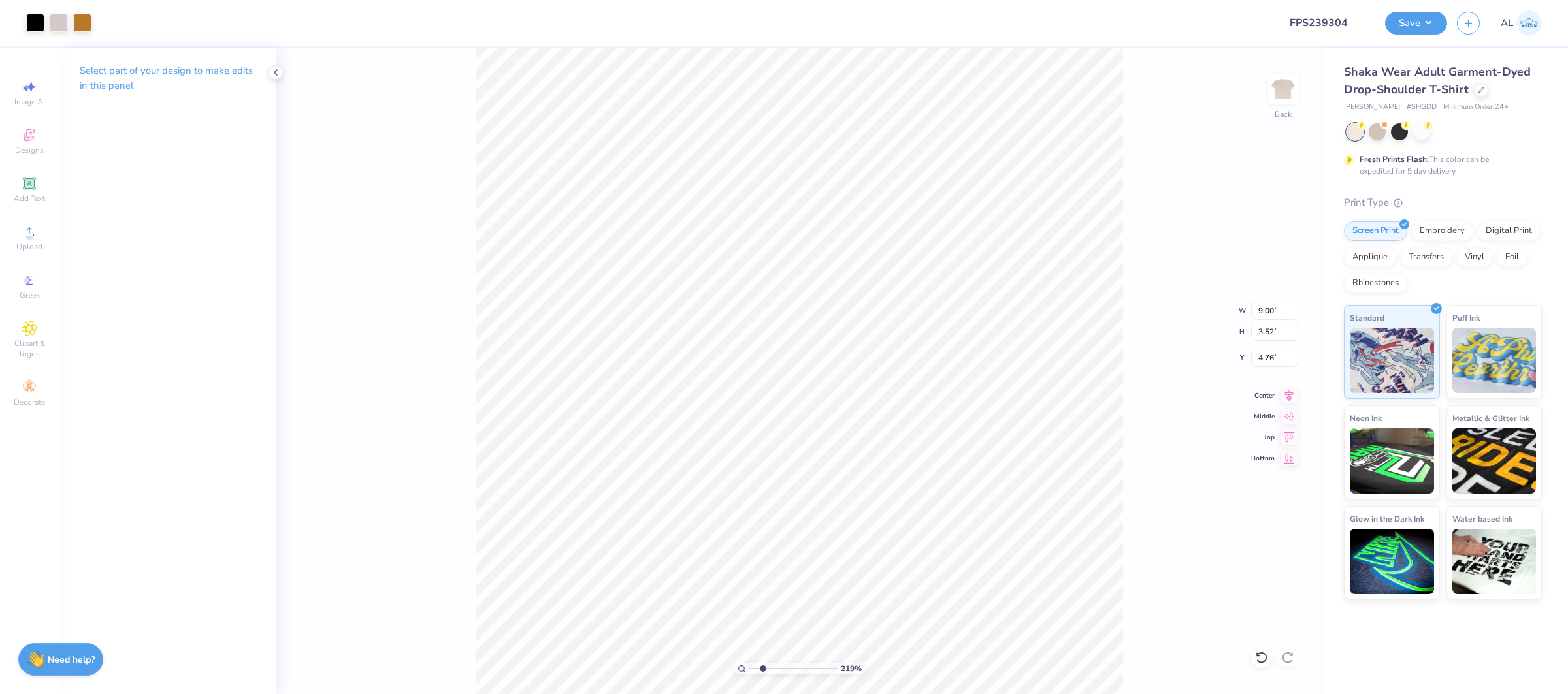
type input "3.52"
type input "4.76"
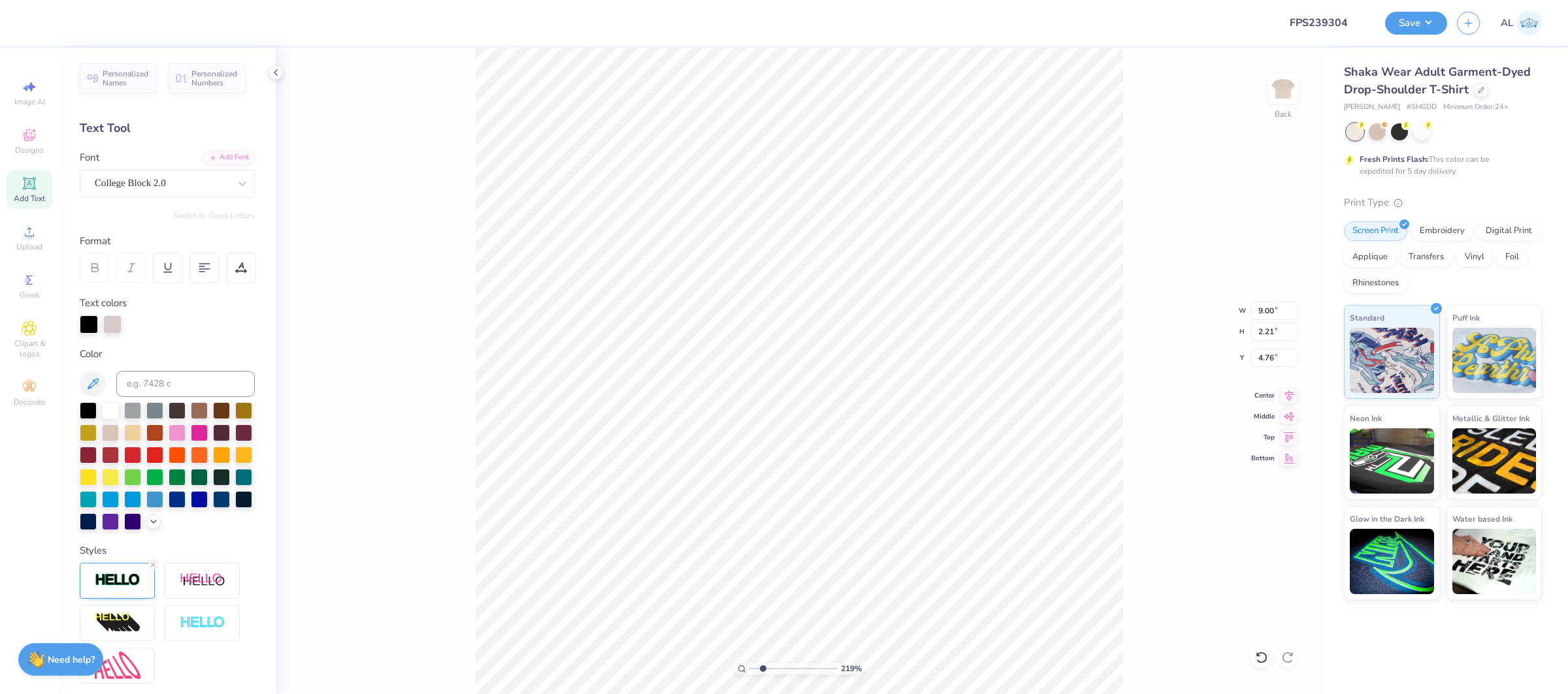
scroll to position [115, 0]
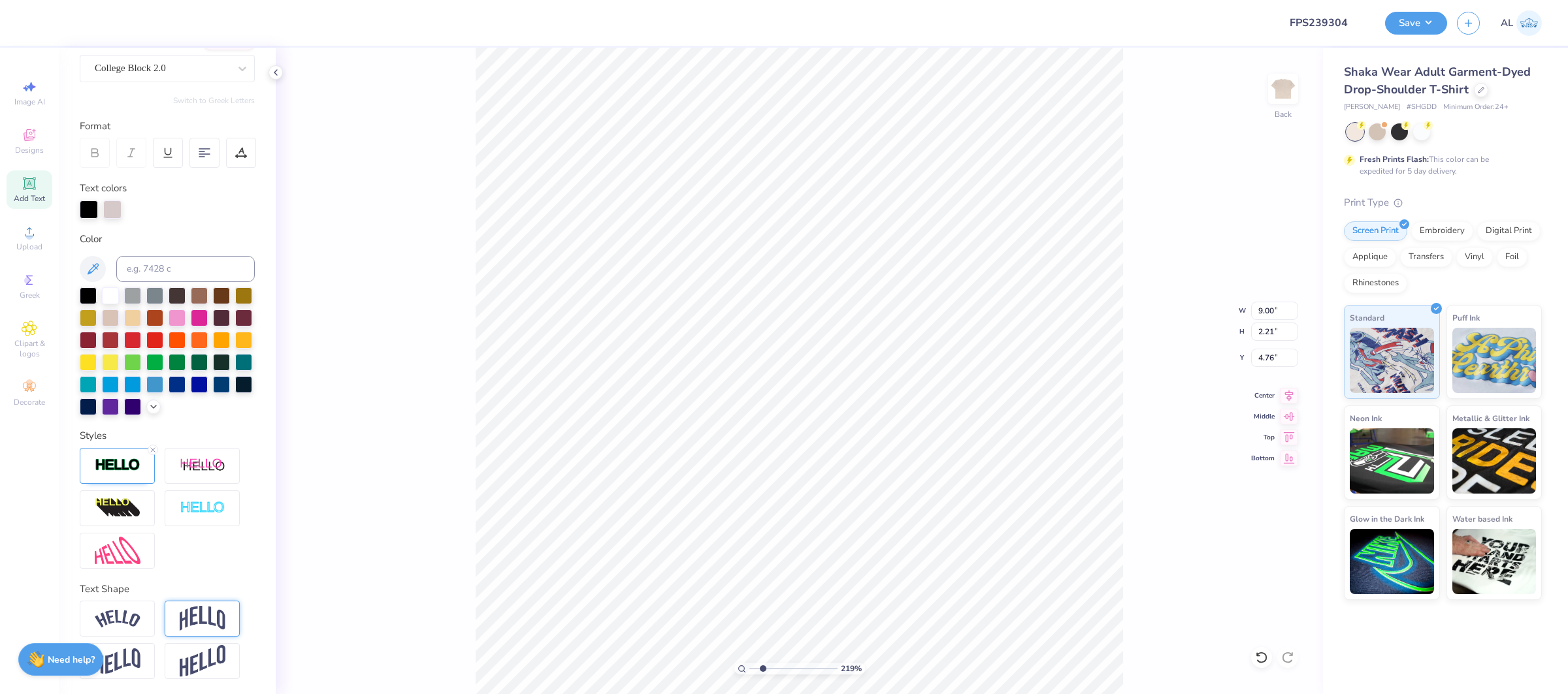
click at [197, 617] on img at bounding box center [203, 619] width 46 height 25
type input "3.94"
type input "3.89"
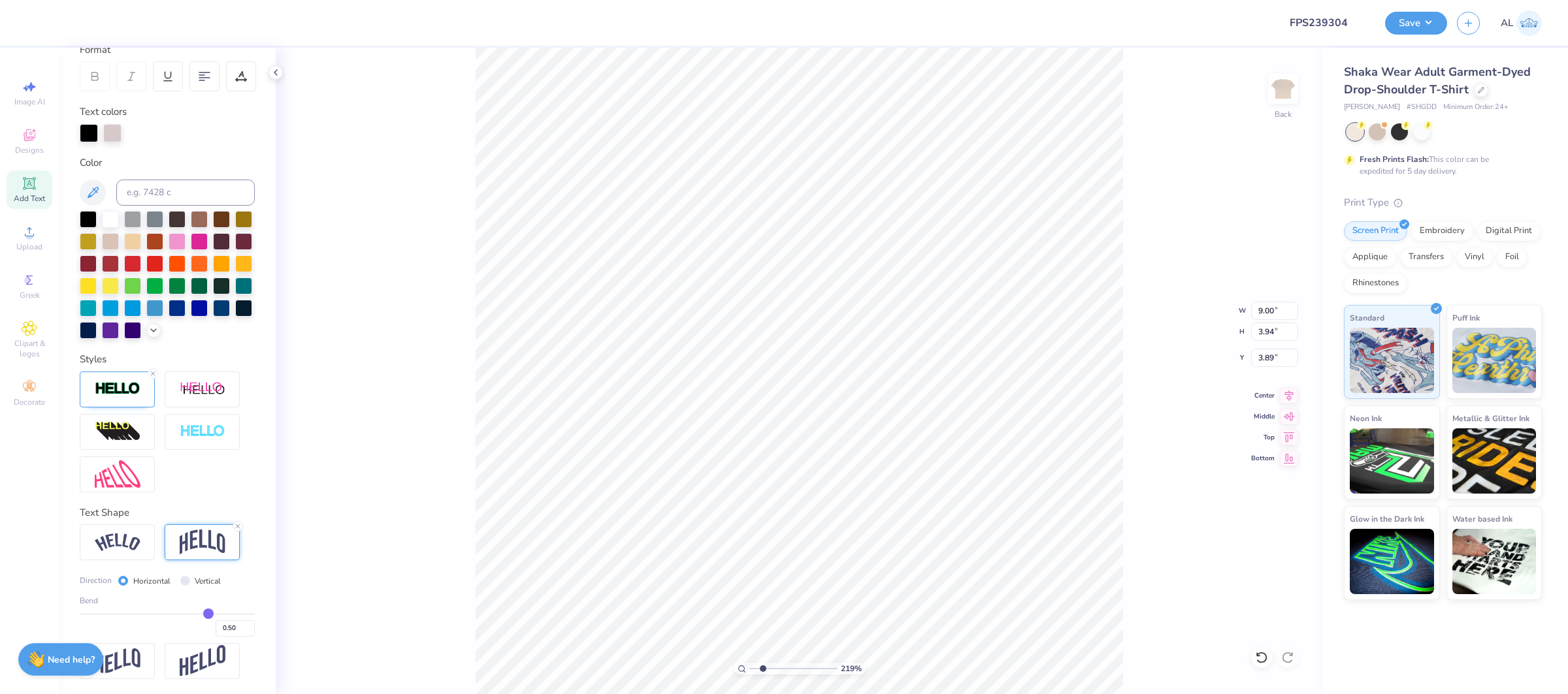
type input "0.23"
click at [186, 613] on input "range" at bounding box center [167, 614] width 175 height 2
type input "2.99"
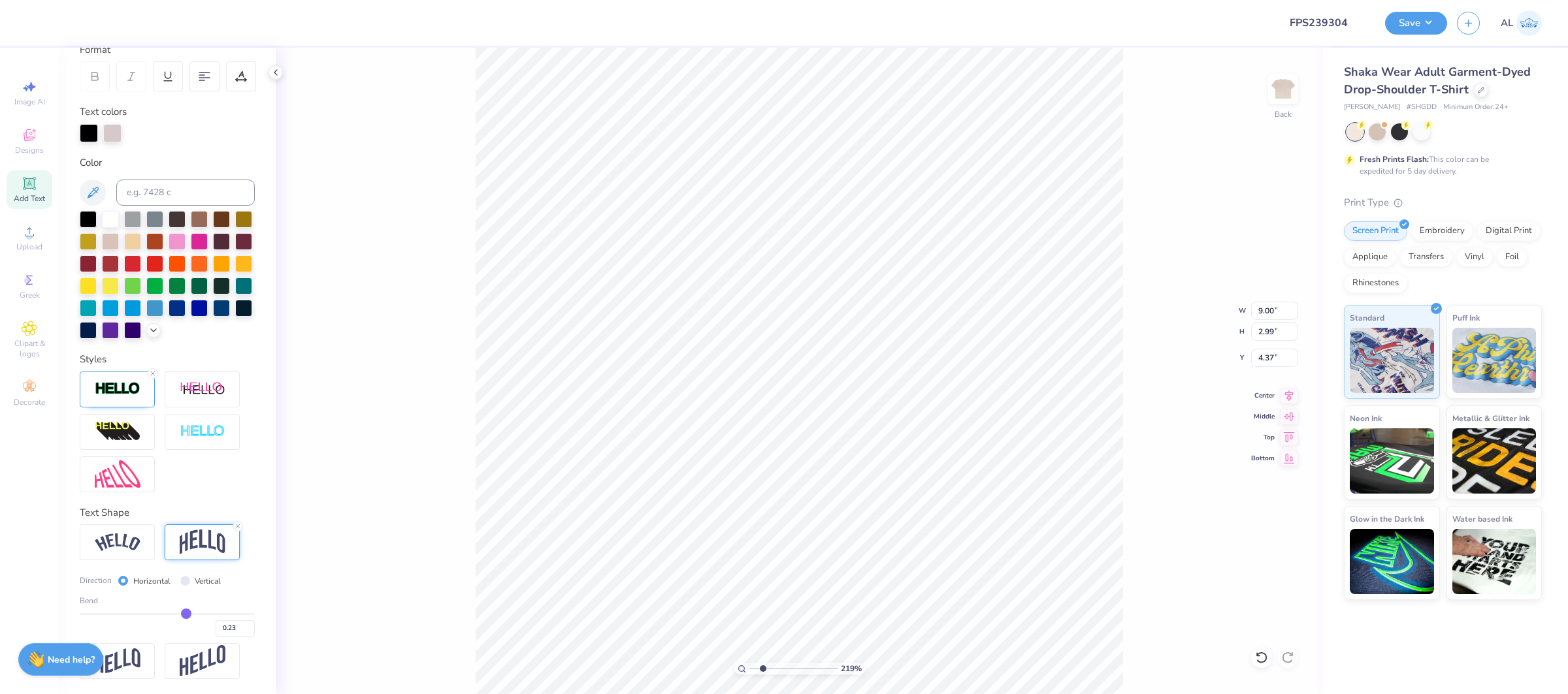
type input "2.76"
click at [249, 630] on input "0.22" at bounding box center [235, 628] width 39 height 16
click at [249, 630] on input "0.21" at bounding box center [235, 628] width 39 height 16
type input "0.2"
click at [249, 630] on input "0.2" at bounding box center [235, 628] width 39 height 16
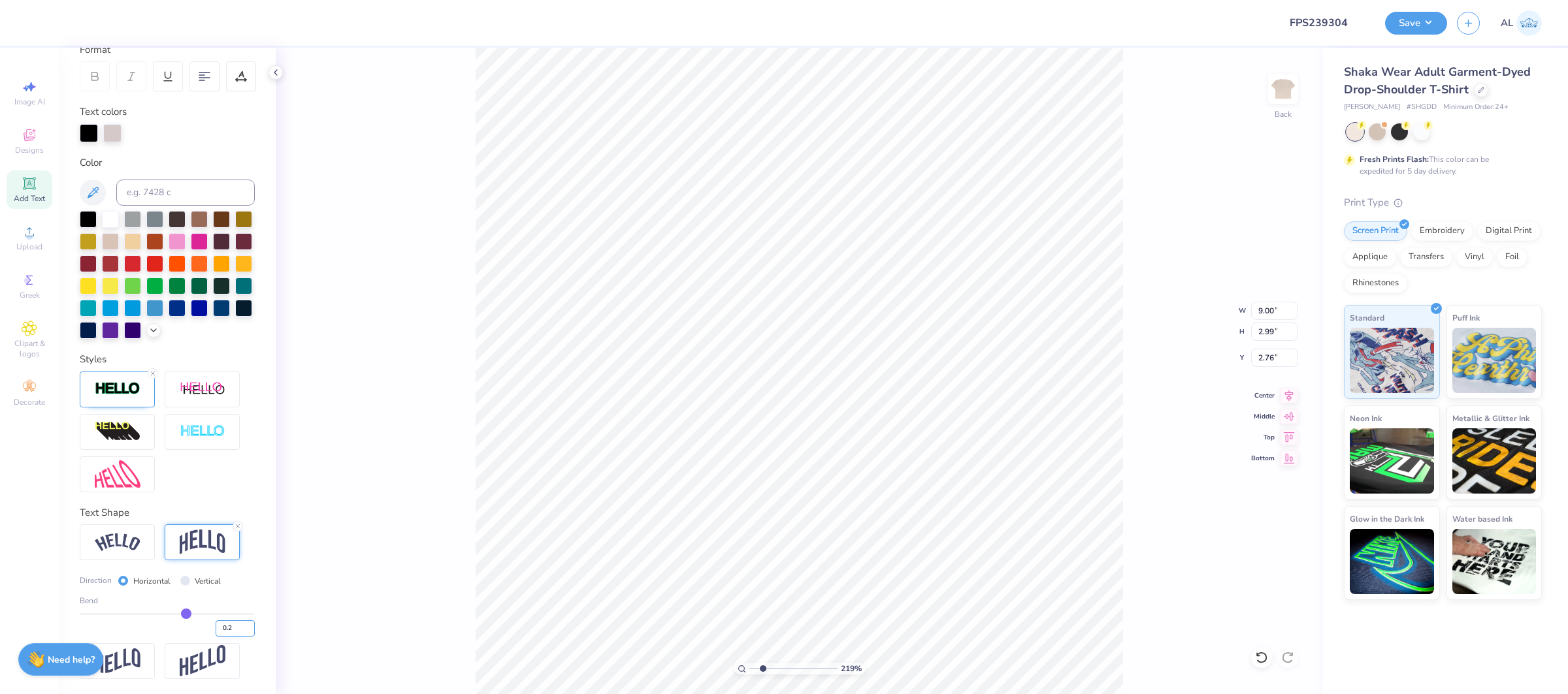
type input "0.2"
type input "0.20"
type input "2.88"
type input "2.82"
click at [249, 630] on input "0.19" at bounding box center [235, 628] width 39 height 16
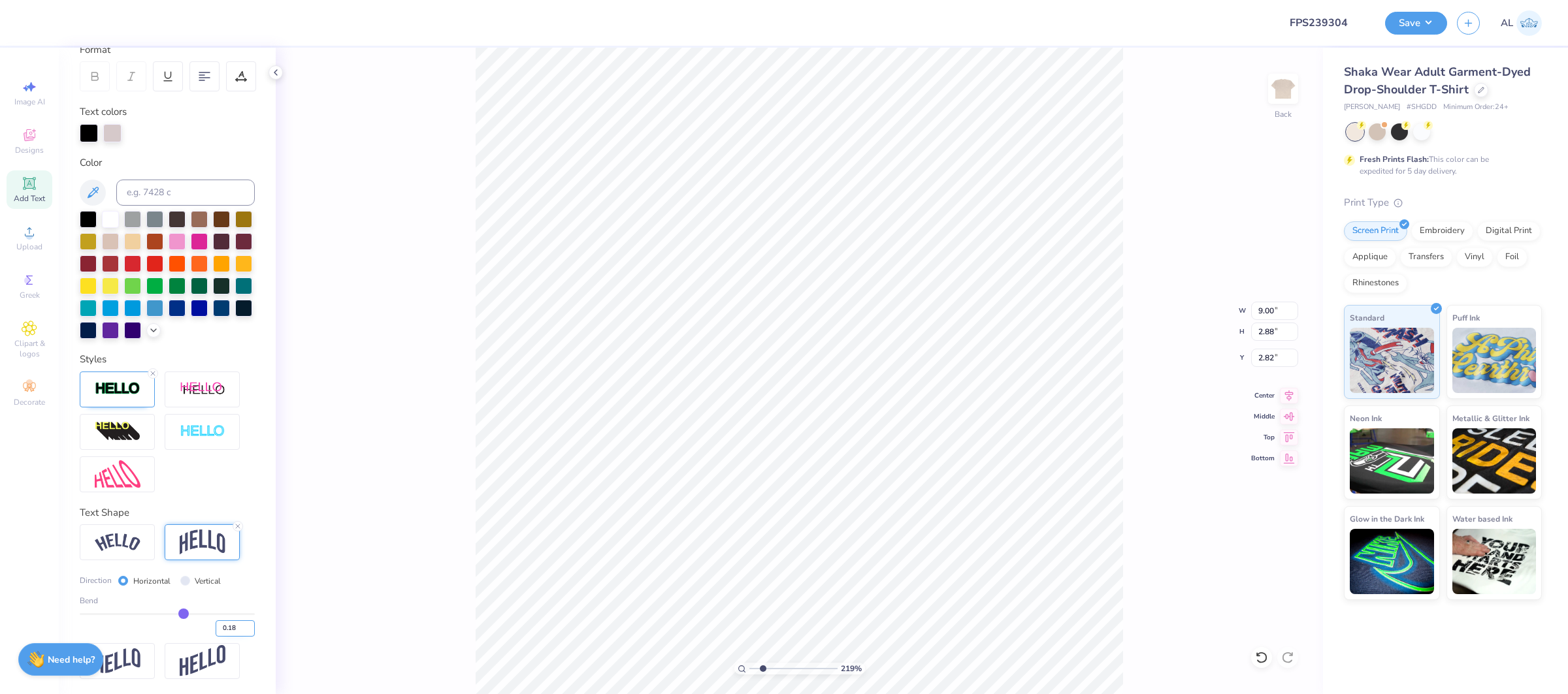
click at [249, 630] on input "0.18" at bounding box center [235, 628] width 39 height 16
type input "0.17"
click at [249, 630] on input "0.17" at bounding box center [235, 628] width 39 height 16
type input "0.17"
type input "2.78"
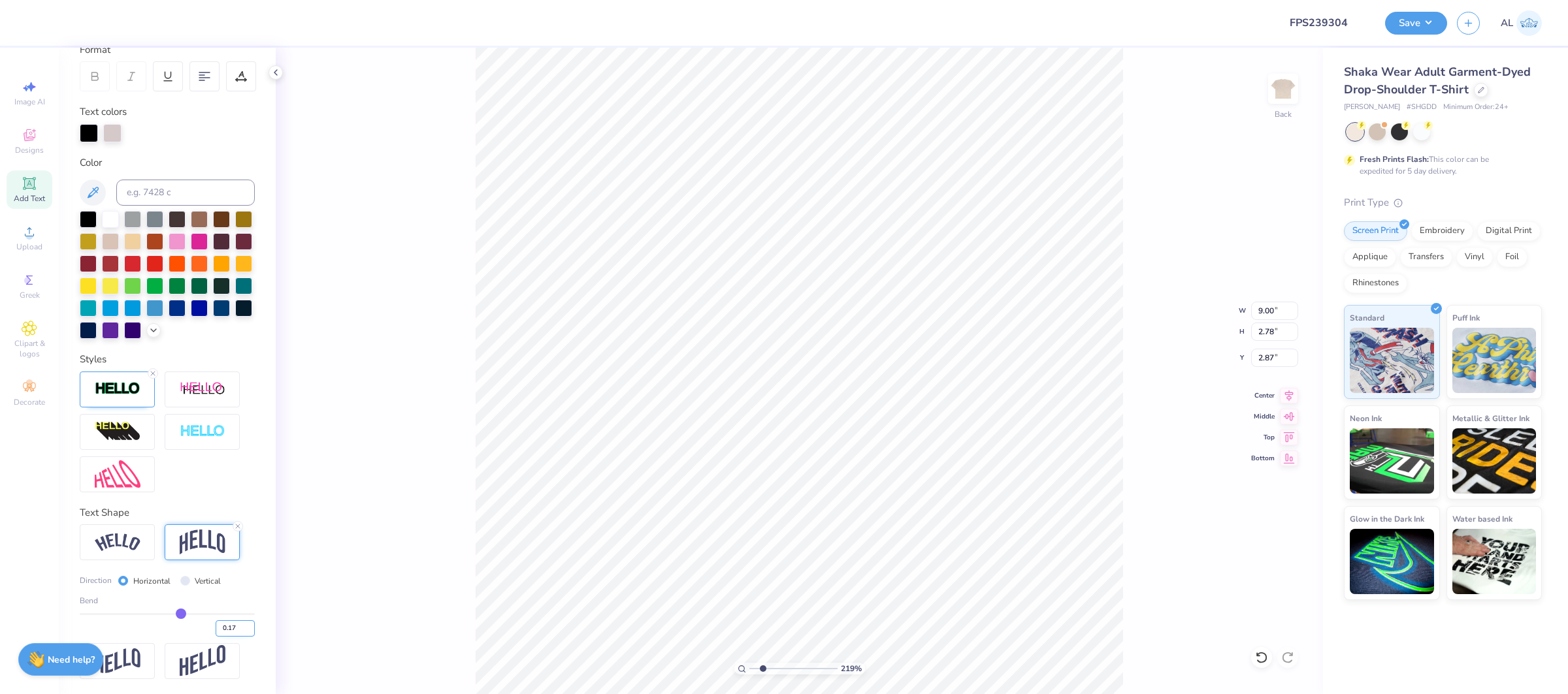
type input "3.00"
drag, startPoint x: 784, startPoint y: 669, endPoint x: 794, endPoint y: 669, distance: 10.0
type input "5.79"
click at [794, 669] on input "range" at bounding box center [794, 668] width 89 height 12
type input "2.92"
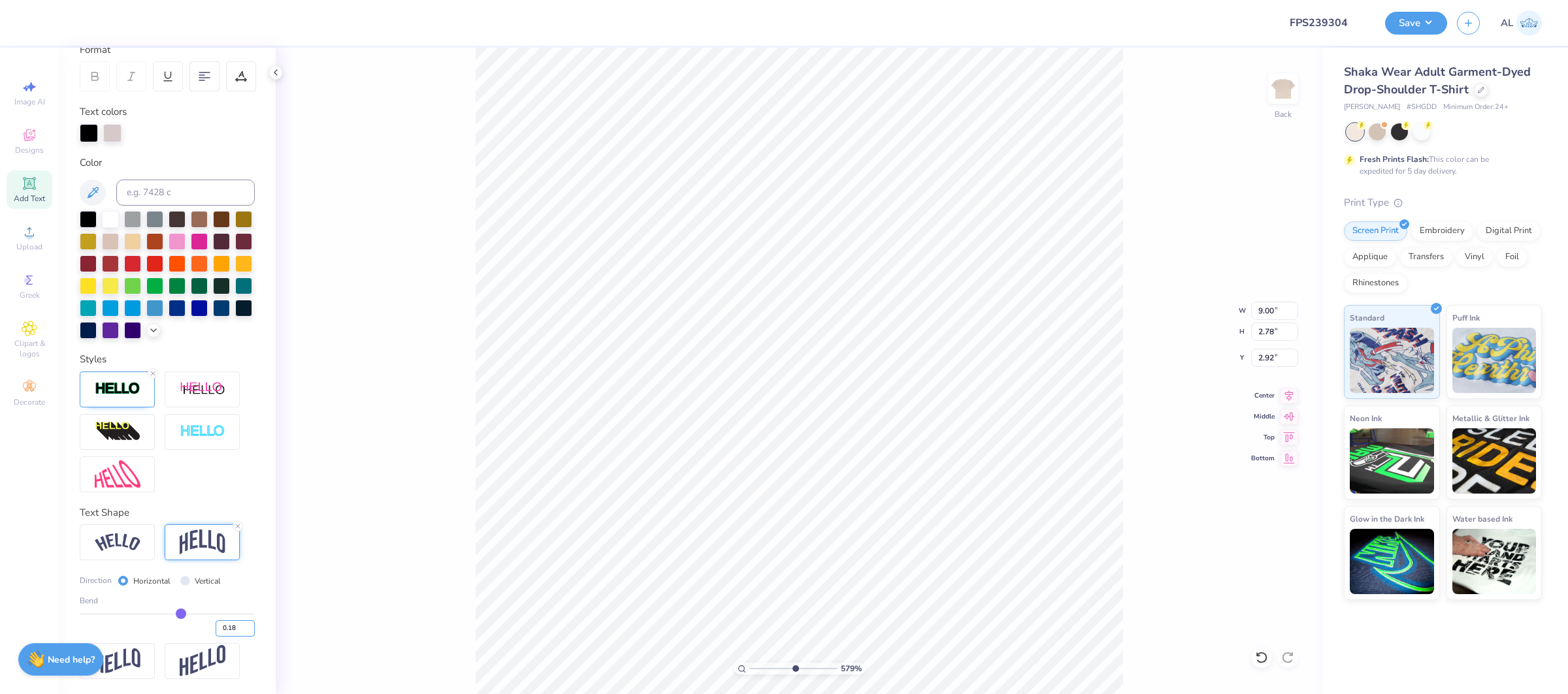
type input "0.18"
click at [254, 625] on input "0.18" at bounding box center [235, 628] width 39 height 16
type input "0.18"
type input "2.81"
type input "2.91"
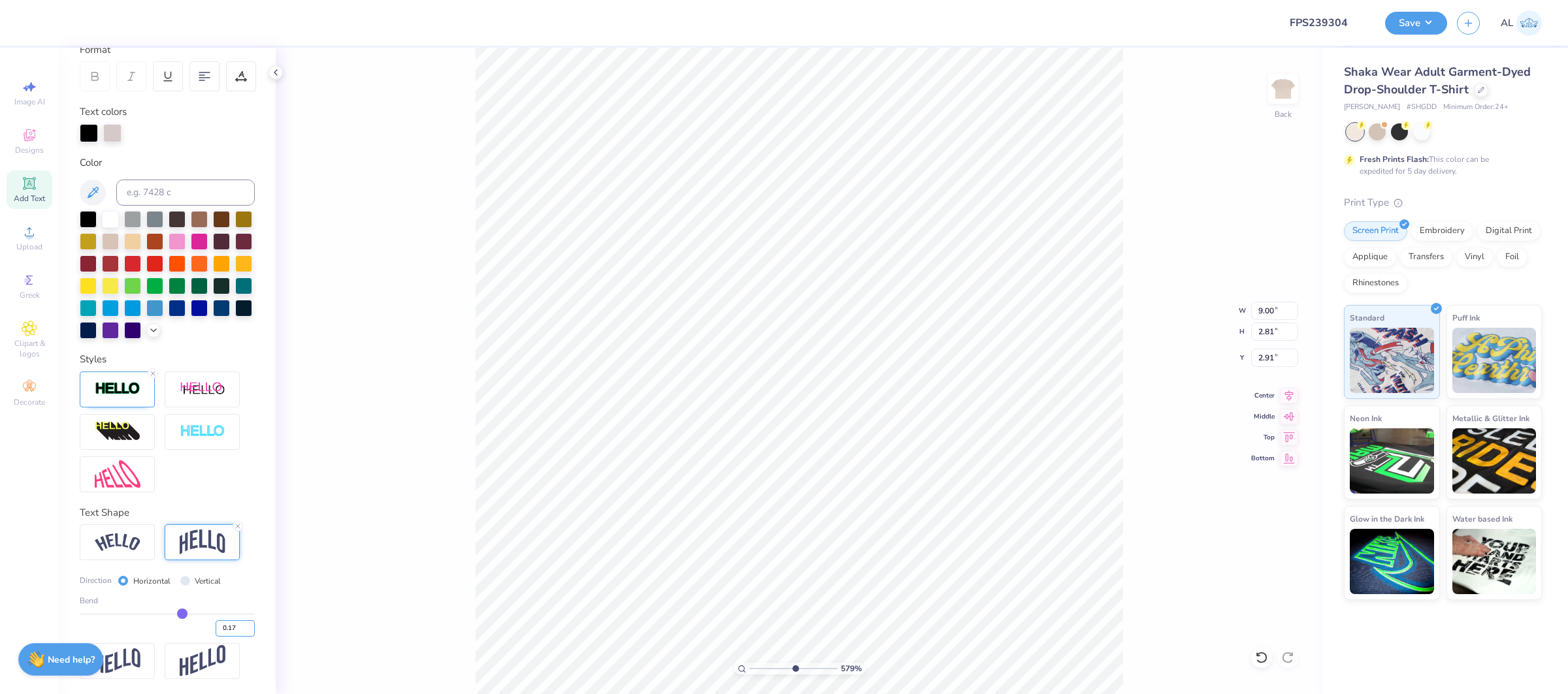
click at [251, 632] on input "0.17" at bounding box center [235, 628] width 39 height 16
type input "0.16"
click at [251, 632] on input "0.16" at bounding box center [235, 628] width 39 height 16
type input "0.16"
type input "2.75"
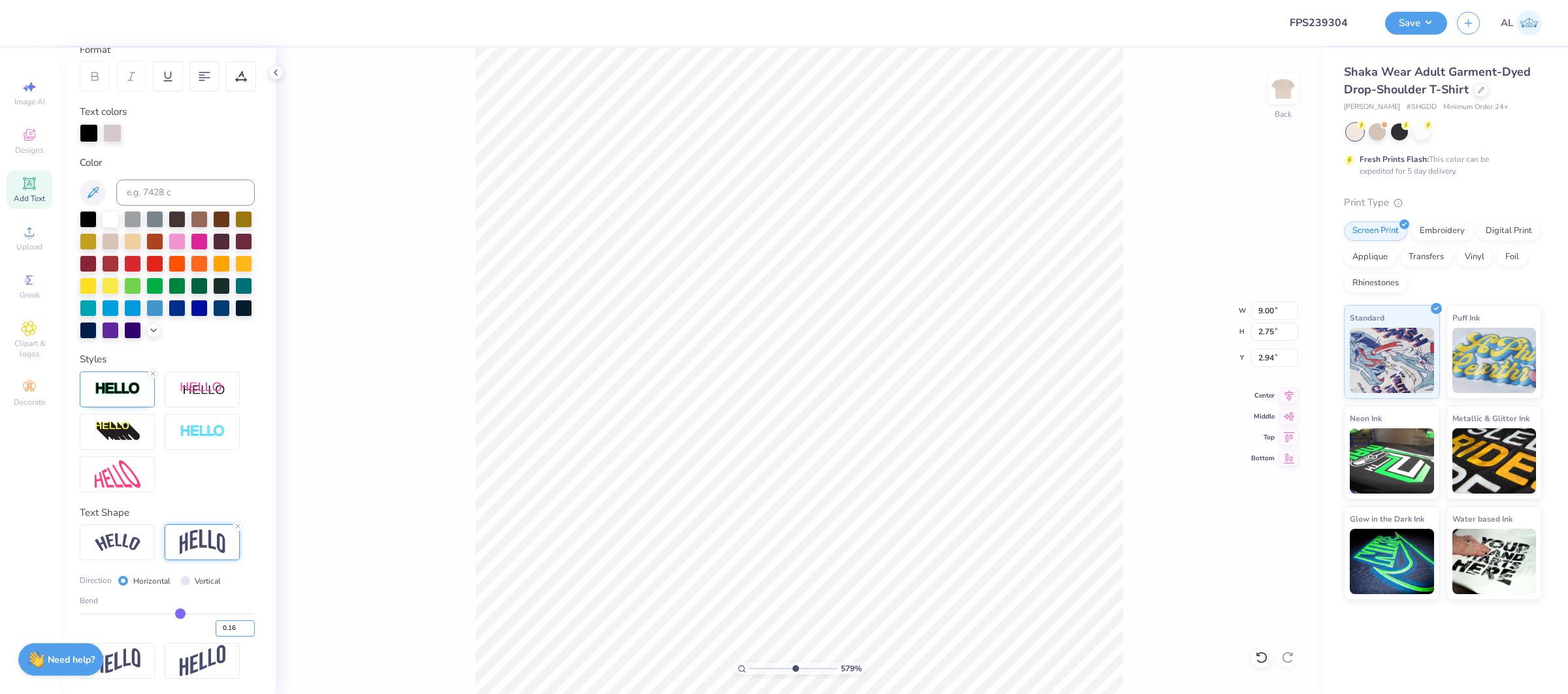
type input "3.00"
click at [1297, 395] on icon at bounding box center [1289, 394] width 18 height 16
click at [18, 186] on div "Add Text" at bounding box center [30, 189] width 46 height 39
type input "6.81"
type input "1.97"
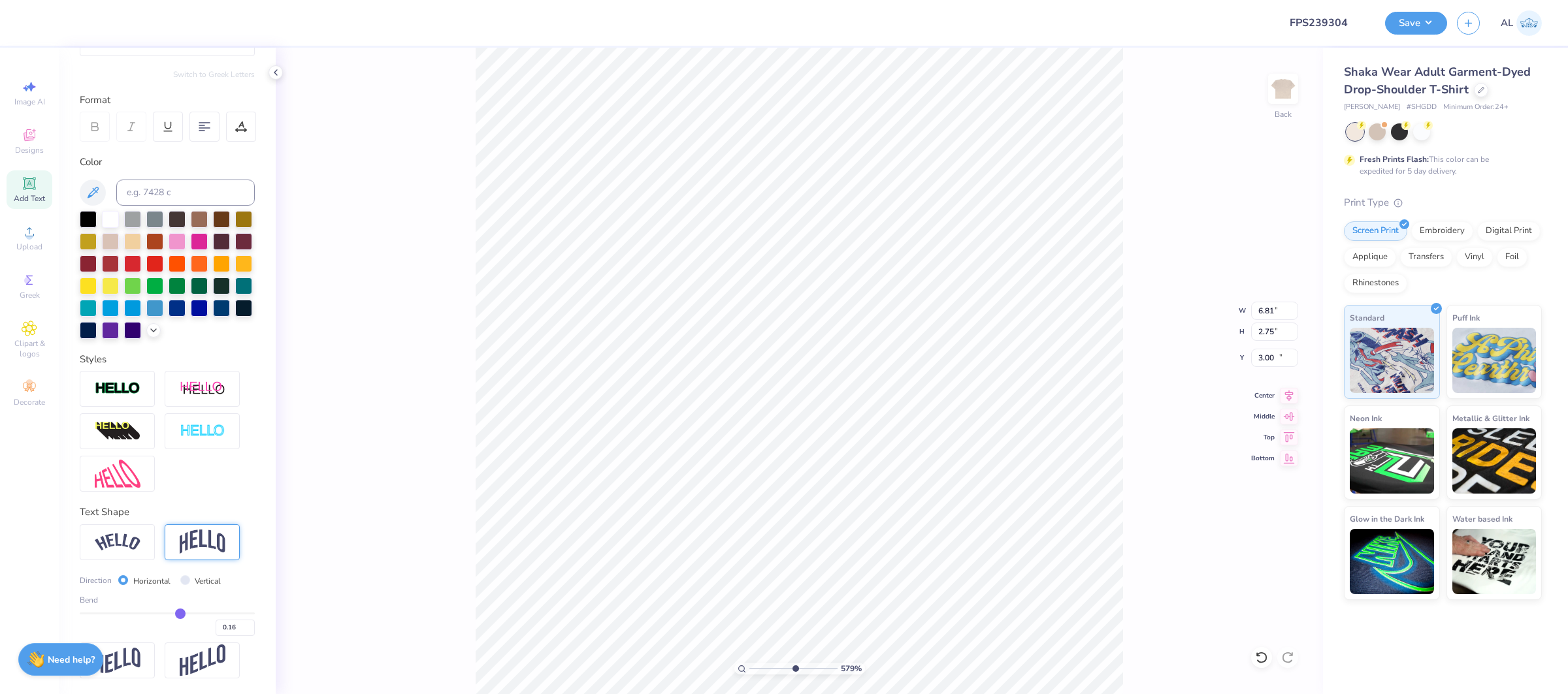
type input "11.01"
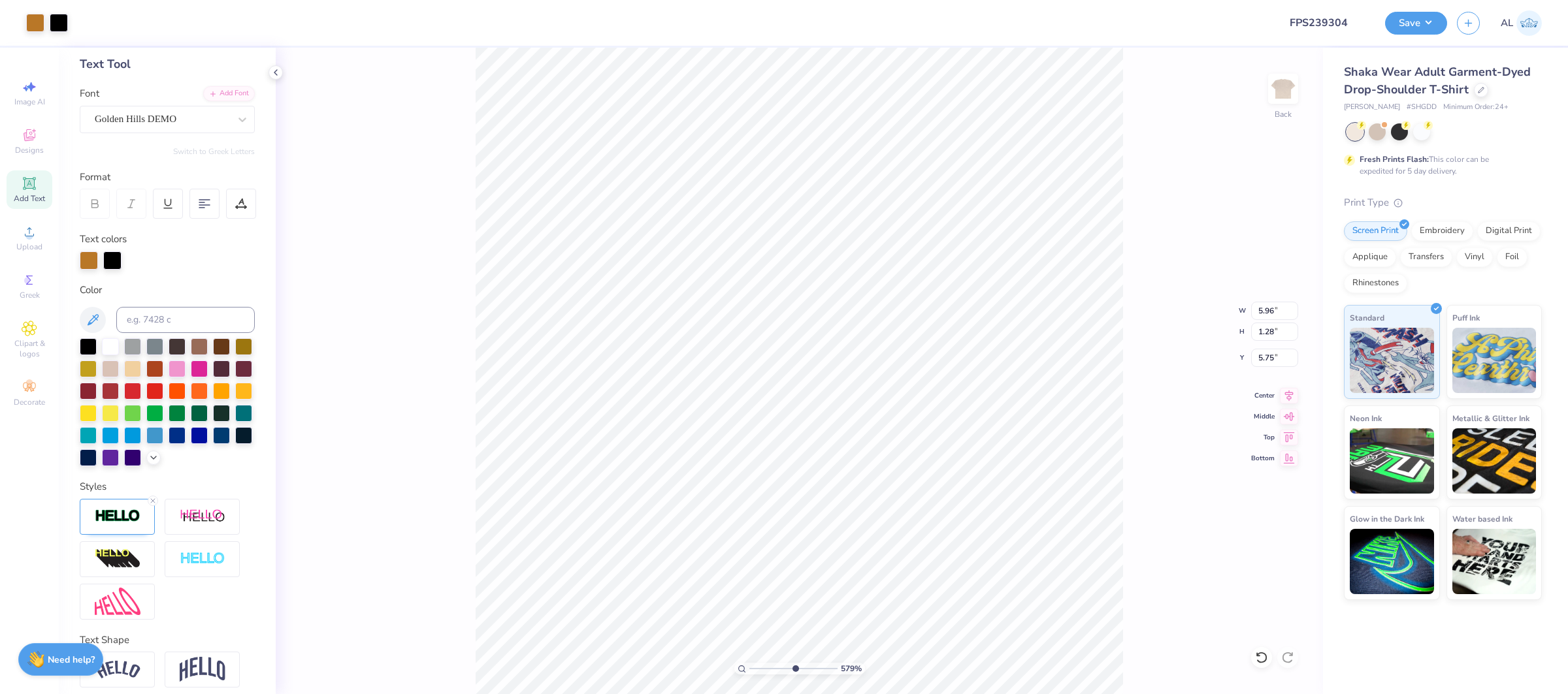
scroll to position [115, 0]
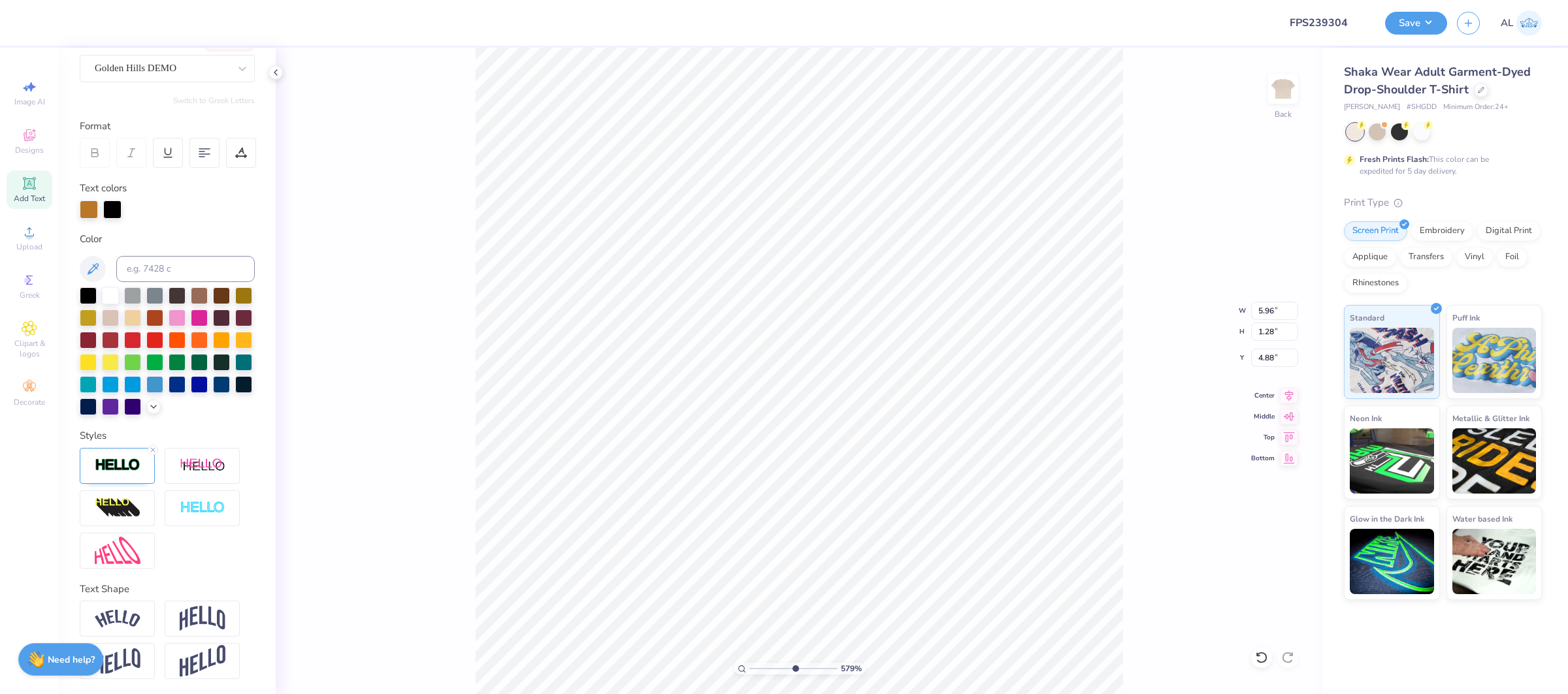
type input "4.87"
type input "6.17"
type input "1.32"
type input "4.84"
type input "7.46"
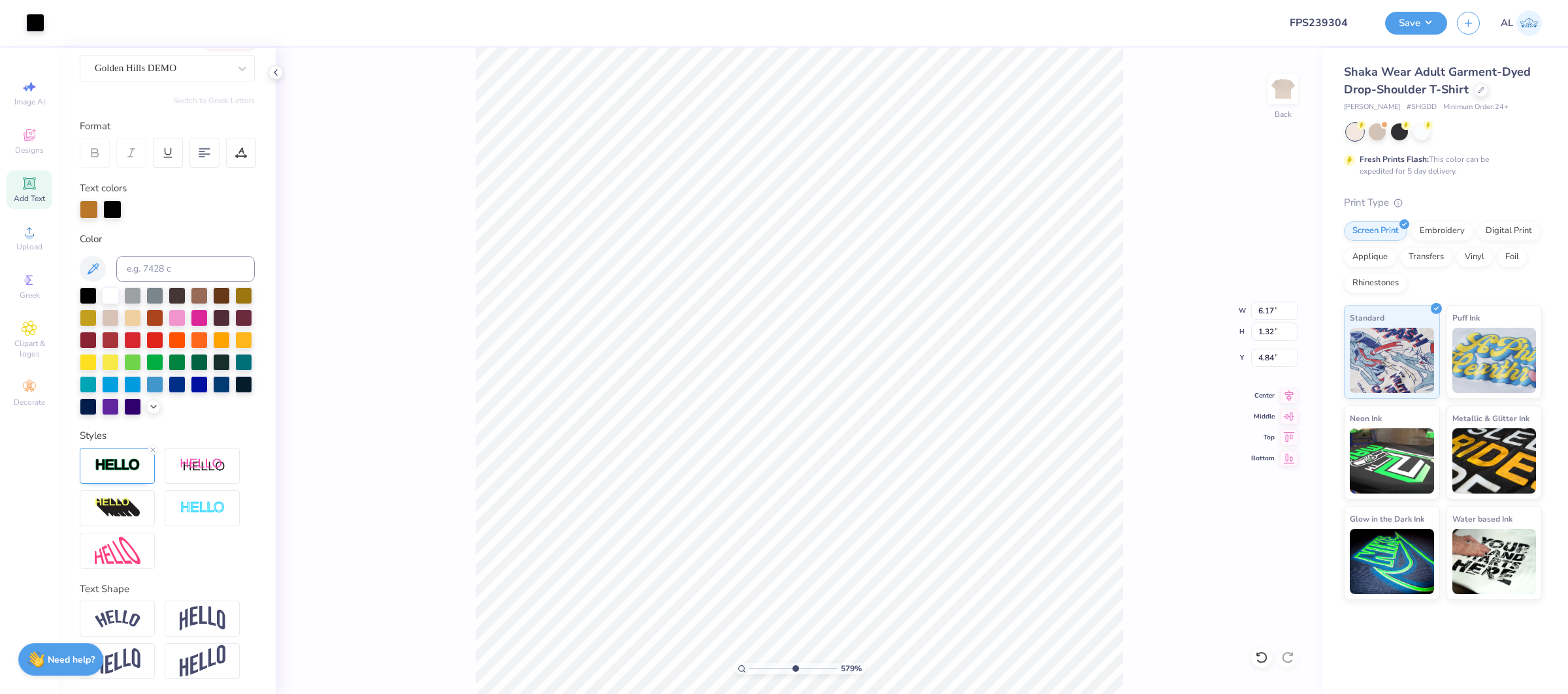
type input "1.09"
type input "6.38"
type input "7.46"
type input "6.39"
type input "1"
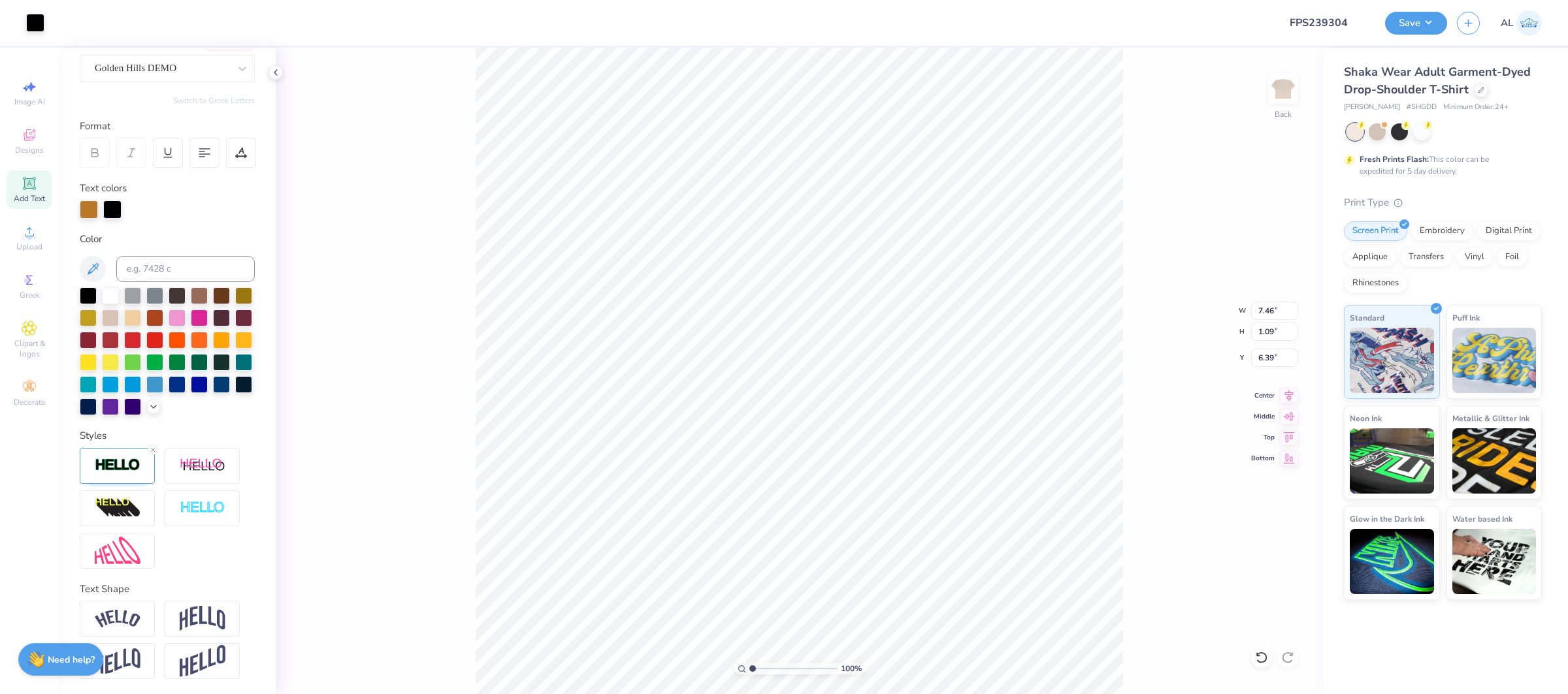
click at [727, 664] on div "100 %" at bounding box center [799, 371] width 647 height 647
type input "12.29"
click at [122, 477] on div at bounding box center [117, 466] width 75 height 36
drag, startPoint x: 129, startPoint y: 473, endPoint x: 160, endPoint y: 488, distance: 34.4
click at [129, 473] on div at bounding box center [117, 466] width 75 height 36
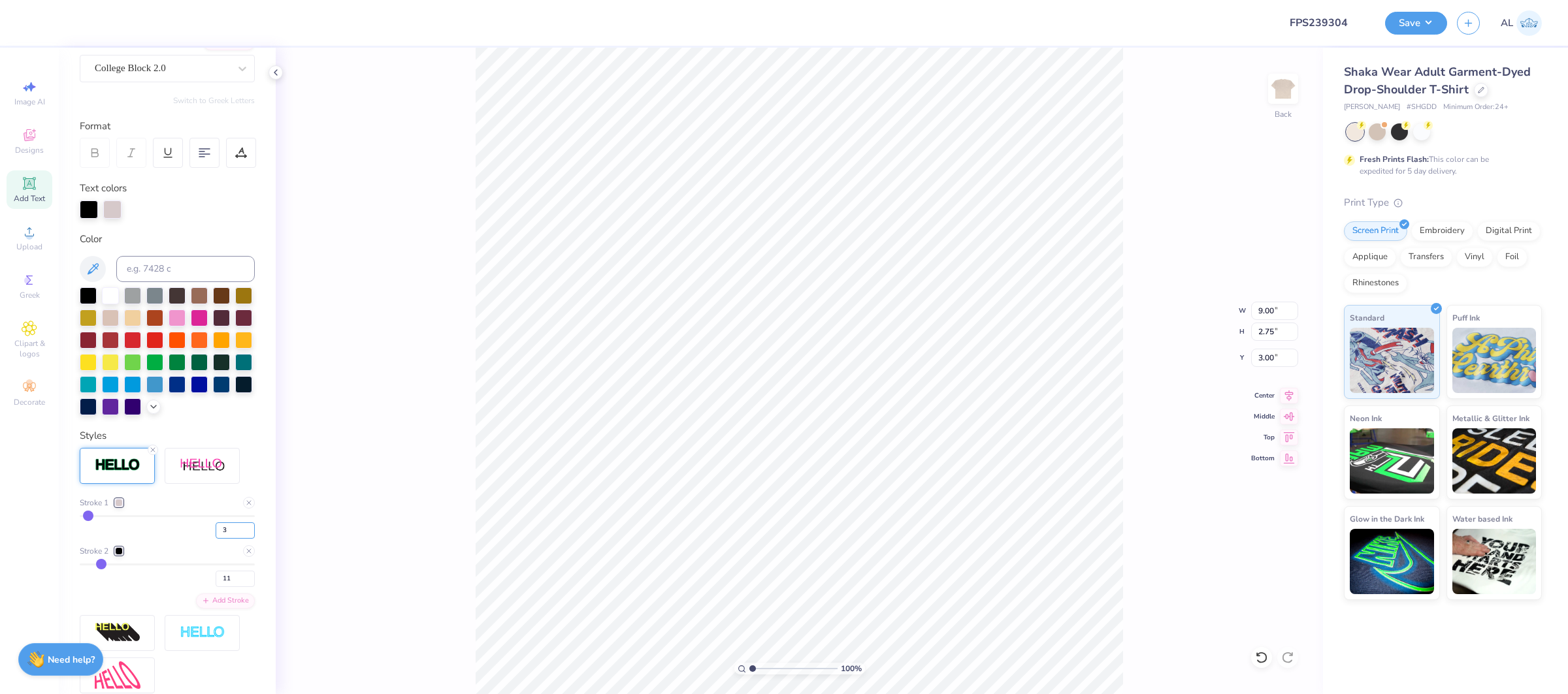
drag, startPoint x: 198, startPoint y: 528, endPoint x: 180, endPoint y: 526, distance: 18.1
click at [180, 526] on div "3" at bounding box center [167, 527] width 175 height 24
type input "4"
click at [782, 668] on input "range" at bounding box center [794, 668] width 89 height 12
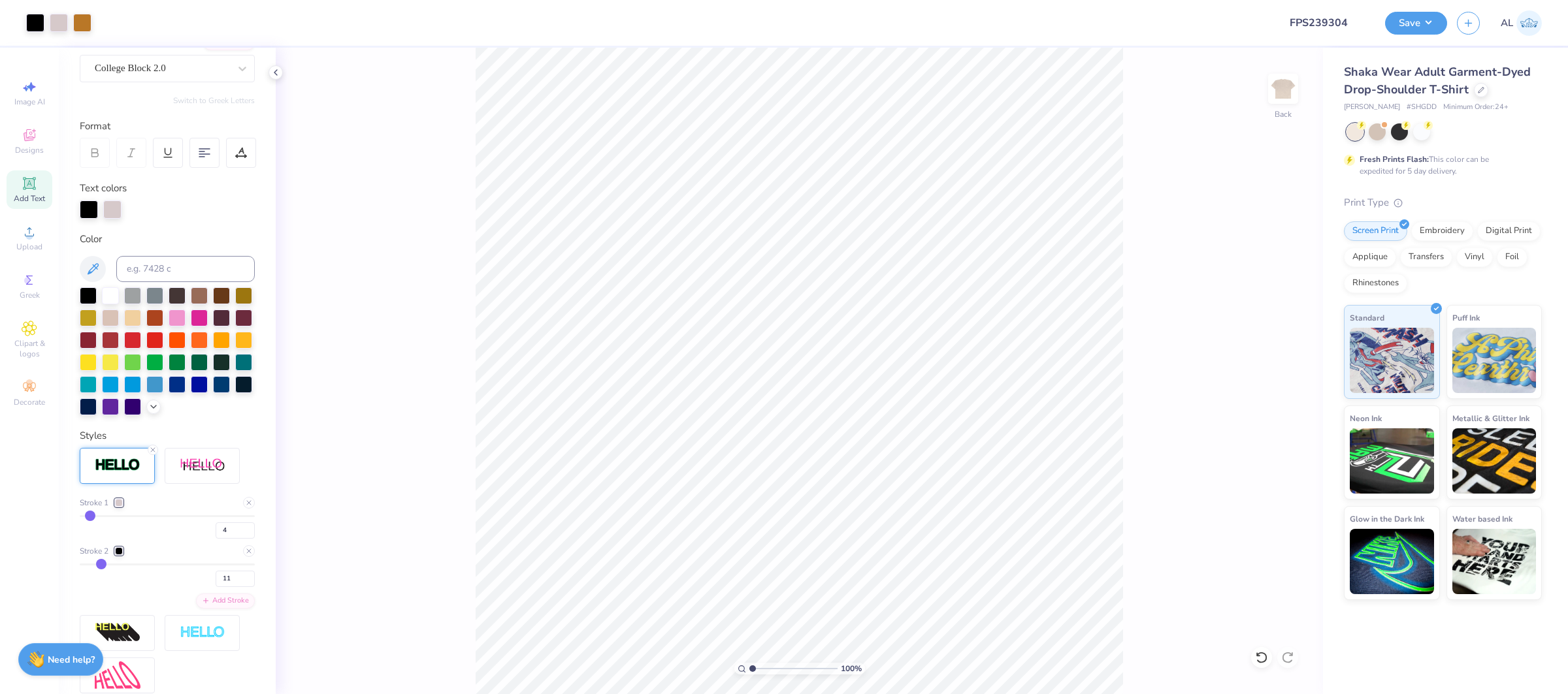
drag, startPoint x: 780, startPoint y: 666, endPoint x: 744, endPoint y: 666, distance: 36.0
type input "1"
click at [750, 666] on input "range" at bounding box center [794, 668] width 89 height 12
click at [1293, 399] on icon at bounding box center [1289, 394] width 18 height 16
click at [1407, 18] on button "Save" at bounding box center [1416, 21] width 62 height 23
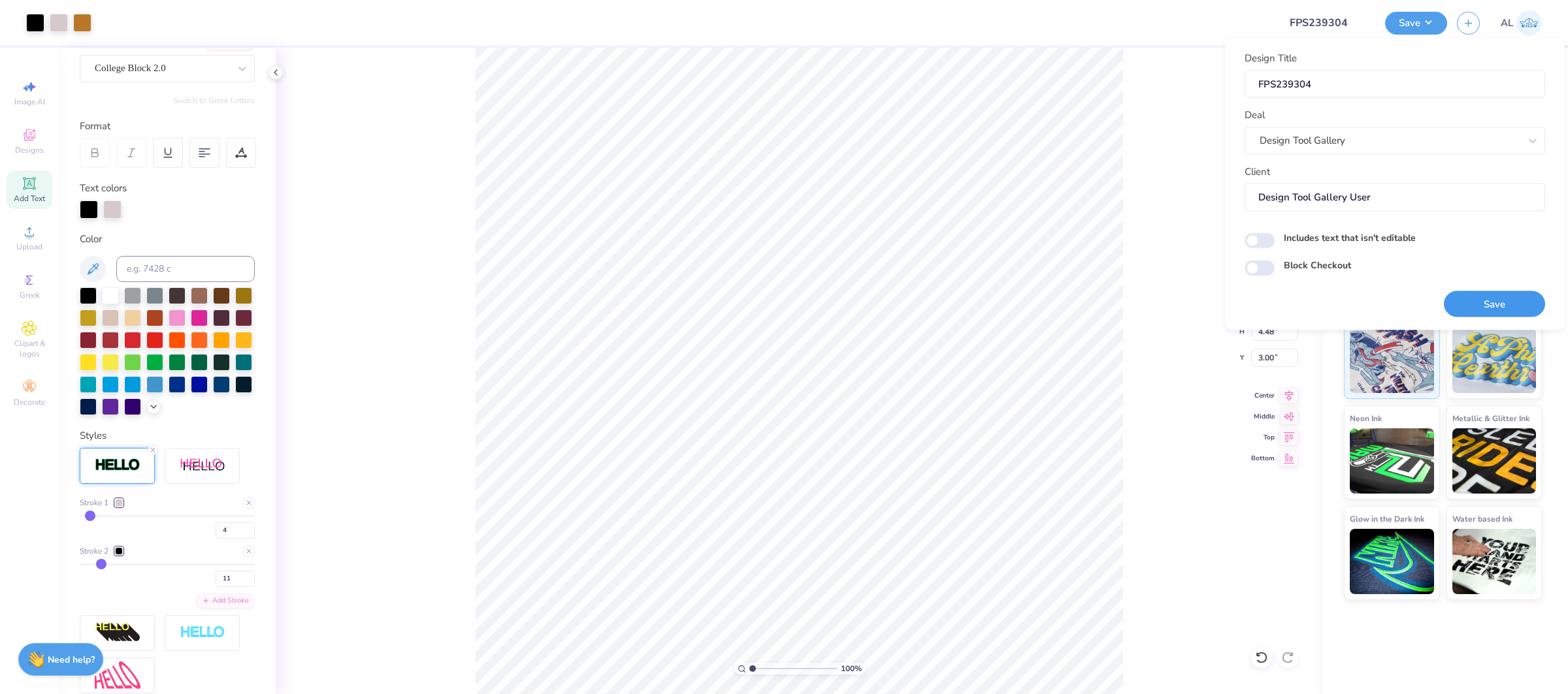
click at [1481, 299] on button "Save" at bounding box center [1495, 303] width 101 height 27
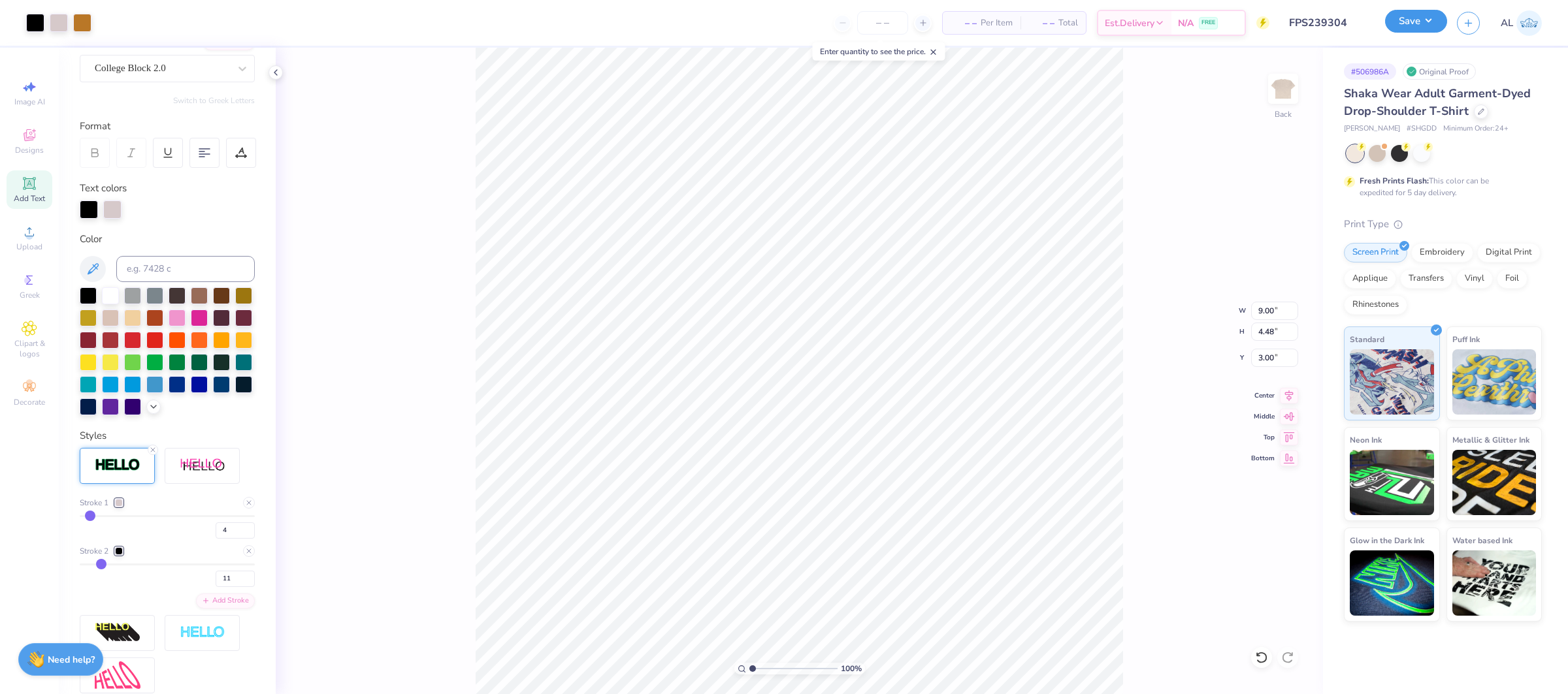
click at [1424, 27] on button "Save" at bounding box center [1416, 21] width 62 height 23
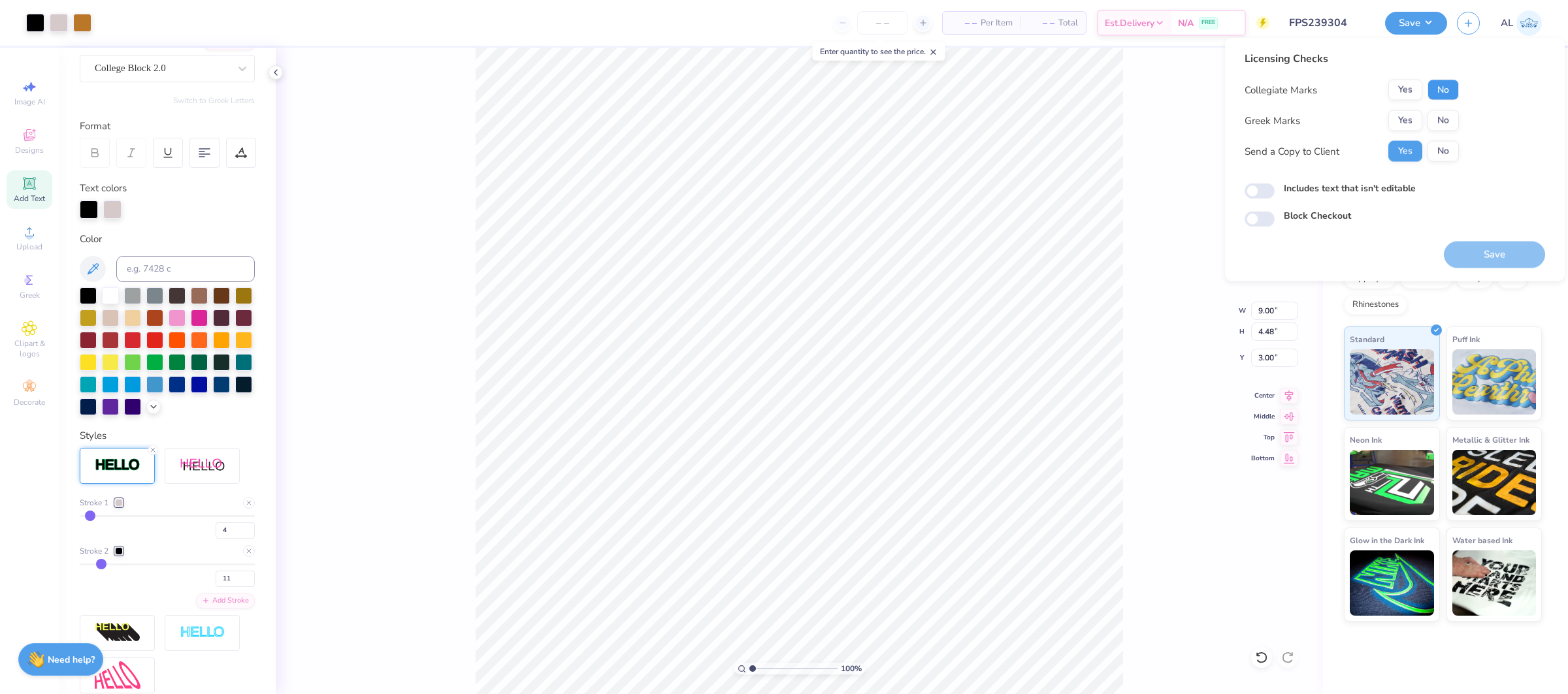
click at [1445, 90] on button "No" at bounding box center [1443, 90] width 31 height 21
click at [1403, 120] on button "Yes" at bounding box center [1405, 121] width 34 height 21
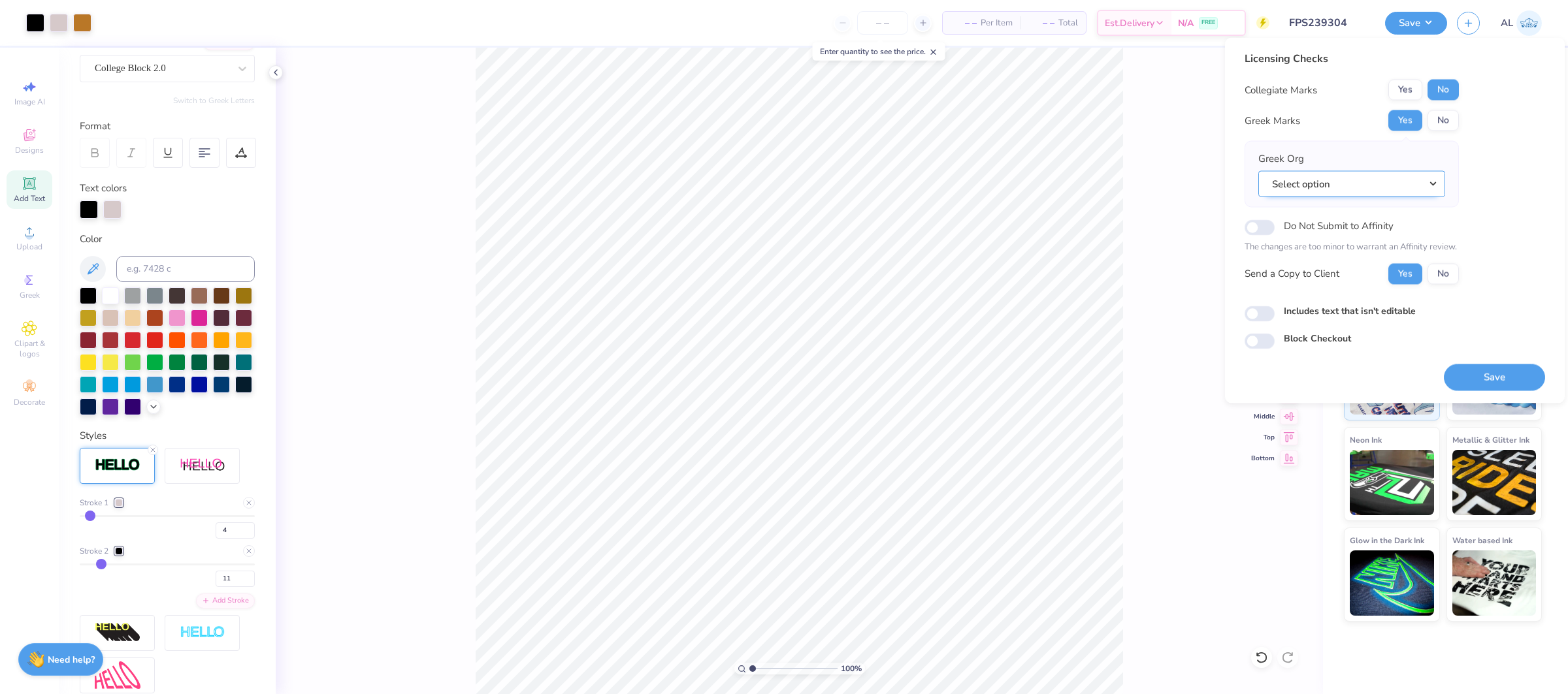
click at [1332, 195] on button "Select option" at bounding box center [1352, 183] width 187 height 27
click at [1328, 347] on link "Sigma Nu" at bounding box center [1352, 358] width 176 height 22
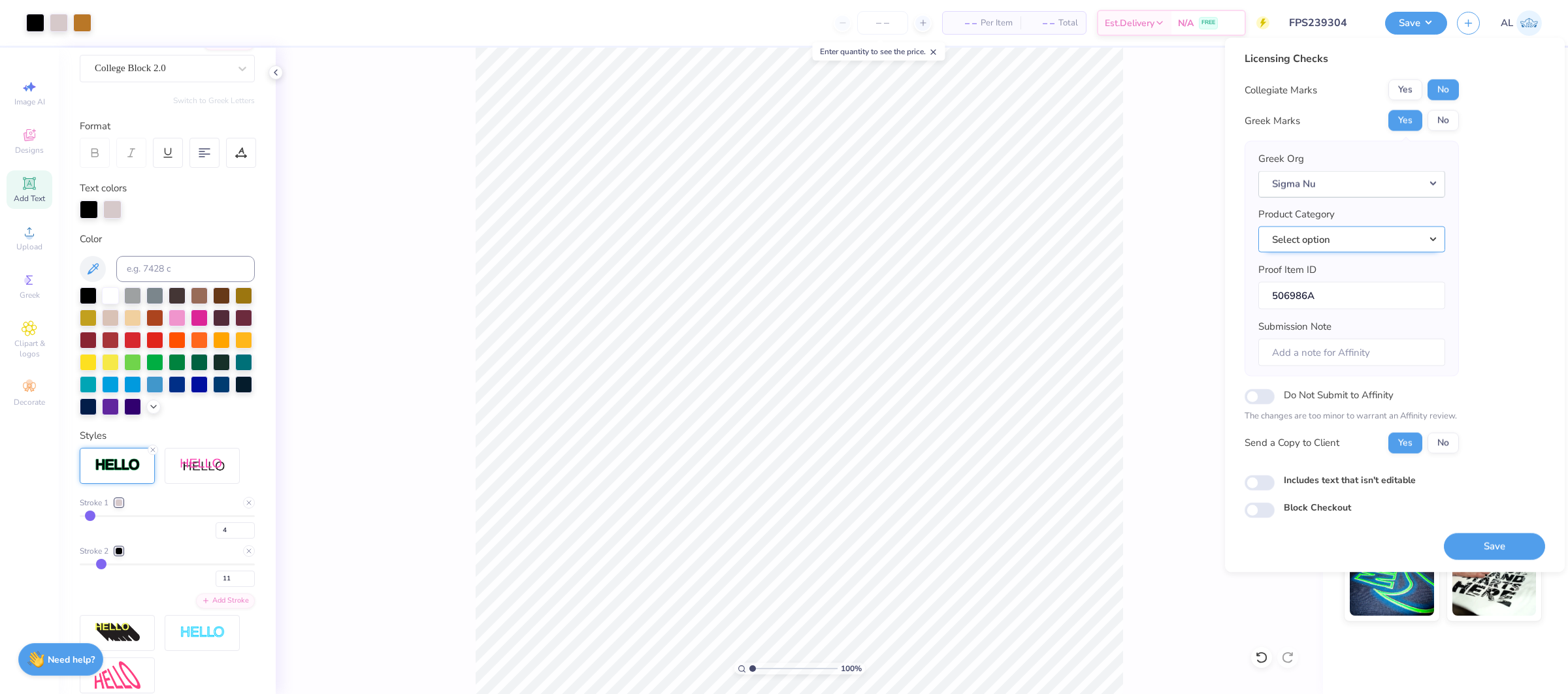
click at [1411, 251] on button "Select option" at bounding box center [1352, 239] width 187 height 27
click at [1333, 347] on link "Short sleeve t-shirts" at bounding box center [1352, 354] width 176 height 22
click at [1481, 539] on button "Save" at bounding box center [1495, 546] width 101 height 27
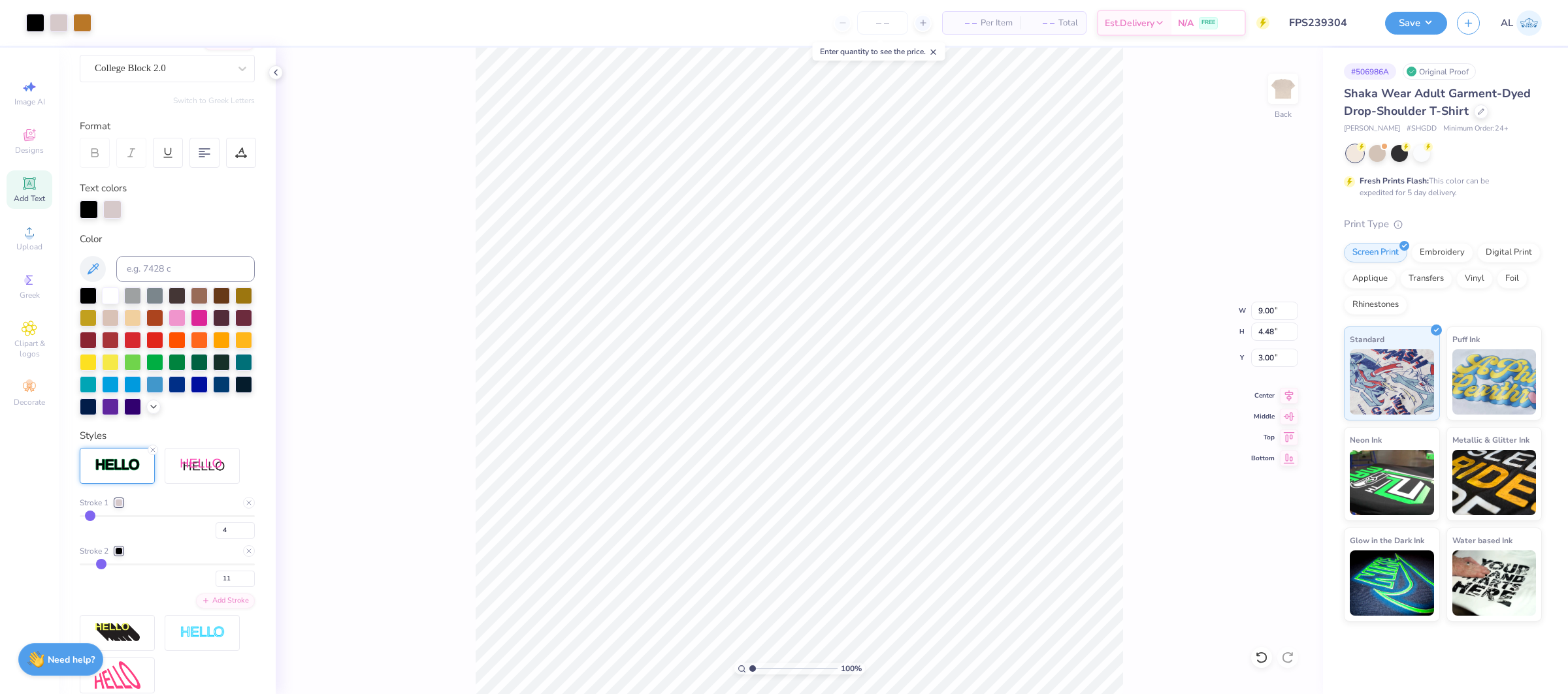
scroll to position [0, 0]
